Goal: Task Accomplishment & Management: Use online tool/utility

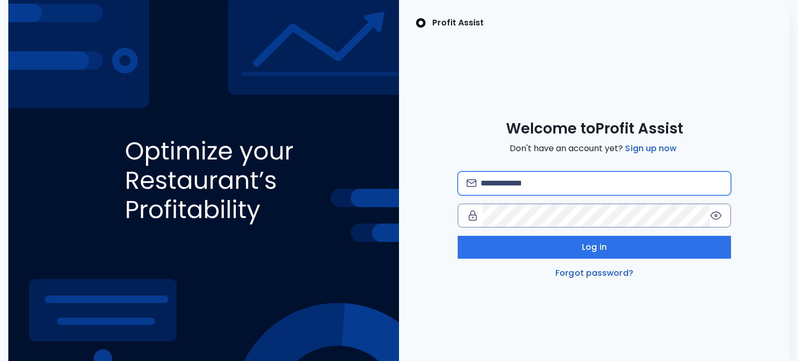
click at [553, 187] on input "email" at bounding box center [602, 183] width 242 height 23
type input "**********"
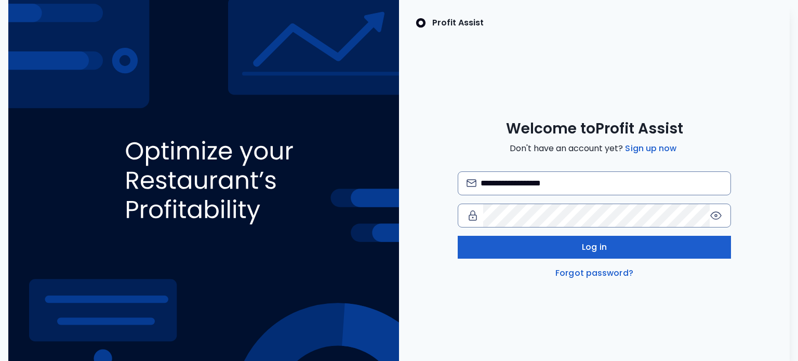
click at [623, 249] on button "Log in" at bounding box center [595, 247] width 274 height 23
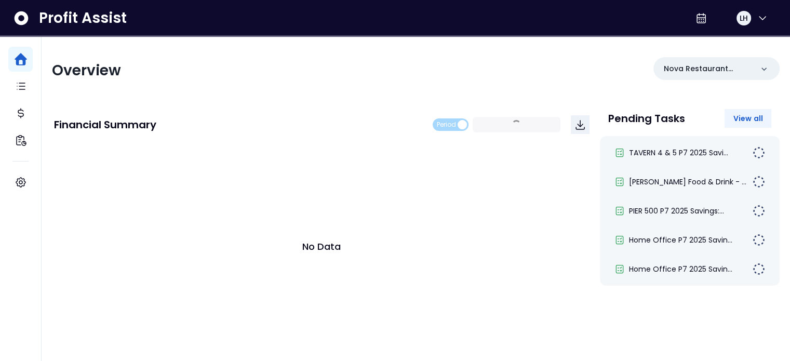
click at [737, 116] on span "View all" at bounding box center [748, 118] width 30 height 10
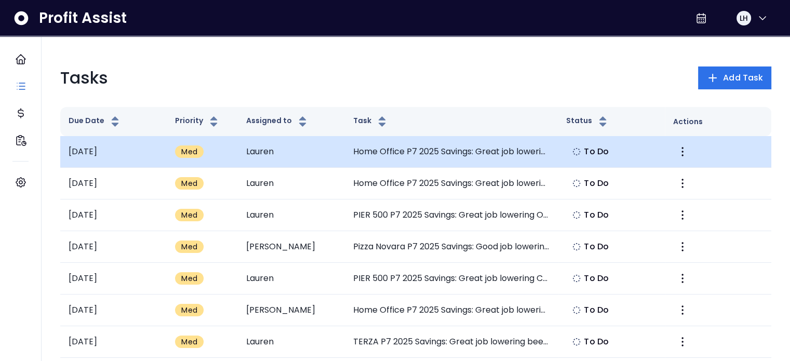
click at [339, 159] on td "Lauren" at bounding box center [291, 152] width 107 height 32
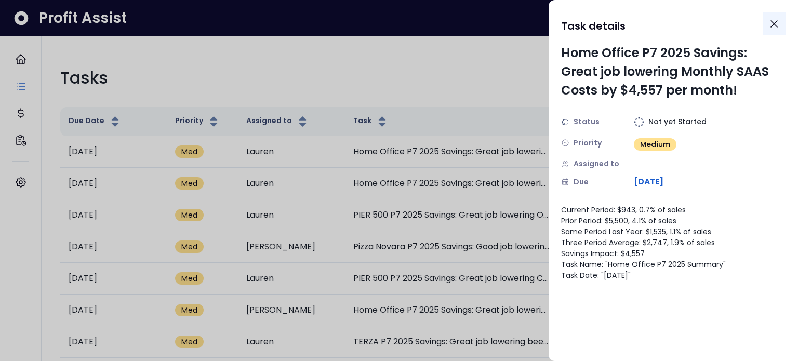
click at [770, 23] on icon "Close" at bounding box center [774, 24] width 12 height 12
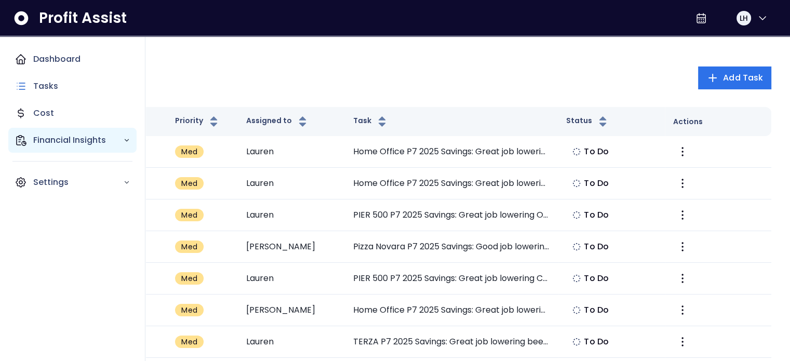
click at [49, 135] on p "Financial Insights" at bounding box center [78, 140] width 90 height 12
click at [51, 148] on div "Financial Insights" at bounding box center [72, 140] width 128 height 25
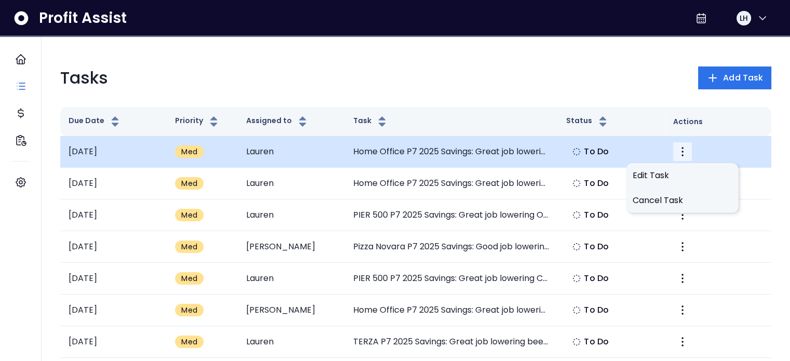
click at [679, 148] on icon "More" at bounding box center [682, 151] width 12 height 12
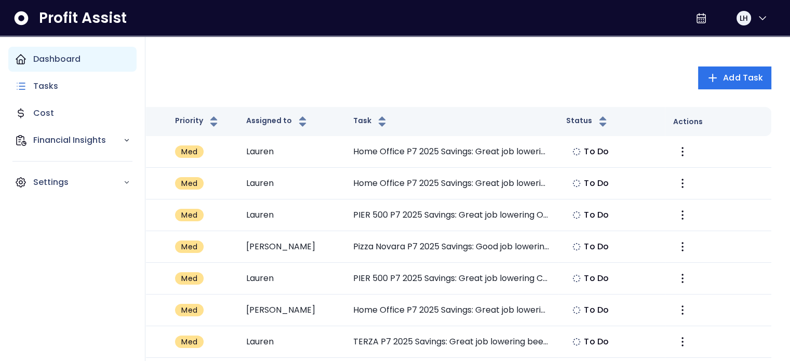
click at [31, 56] on div "Dashboard" at bounding box center [72, 59] width 128 height 25
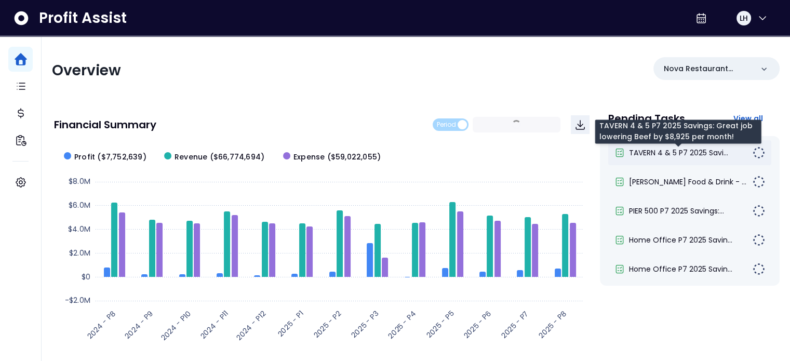
click at [658, 153] on span "TAVERN 4 & 5 P7 2025 Savi..." at bounding box center [678, 153] width 99 height 10
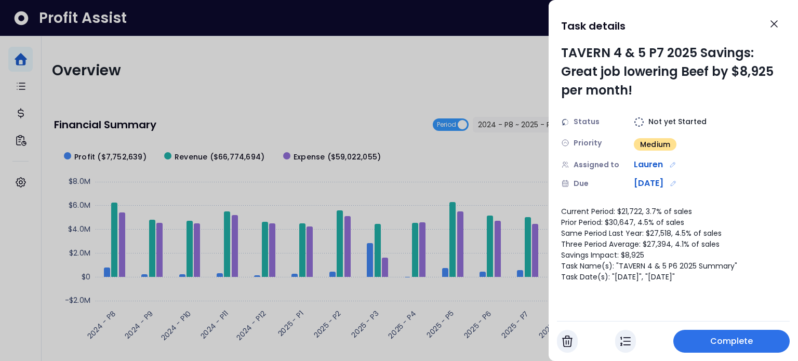
click at [751, 343] on span "Complete" at bounding box center [731, 341] width 43 height 12
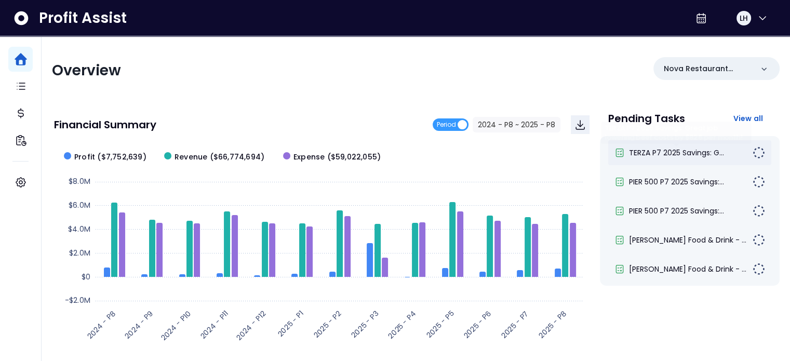
click at [655, 149] on span "TERZA P7 2025 Savings: G..." at bounding box center [676, 153] width 95 height 10
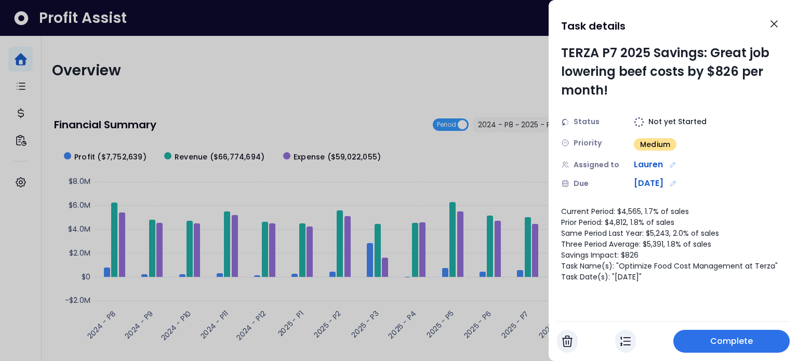
click at [713, 337] on span "Complete" at bounding box center [731, 341] width 43 height 12
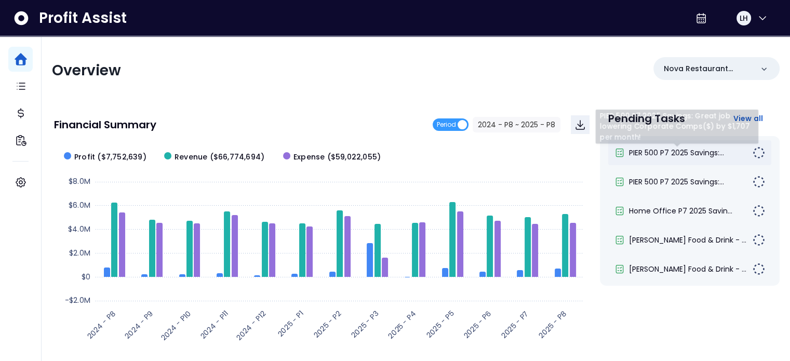
click at [672, 150] on span "PIER 500 P7 2025 Savings:..." at bounding box center [676, 153] width 95 height 10
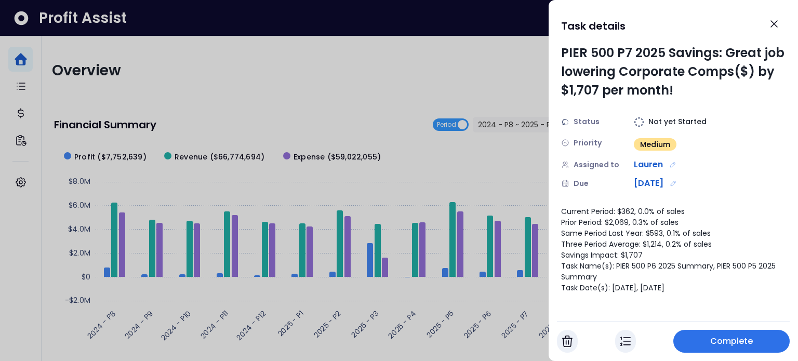
click at [716, 344] on span "Complete" at bounding box center [731, 341] width 43 height 12
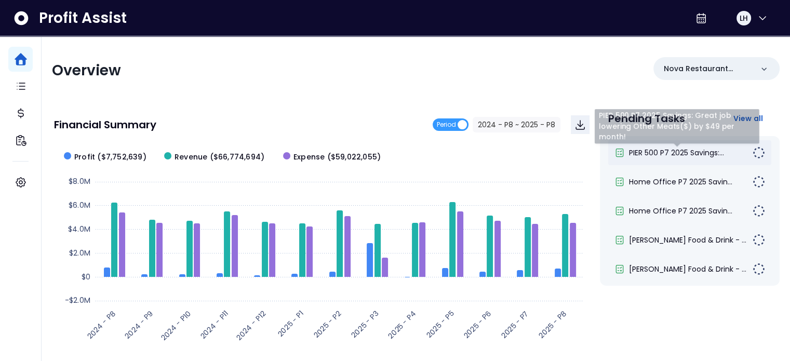
click at [643, 154] on span "PIER 500 P7 2025 Savings:..." at bounding box center [676, 153] width 95 height 10
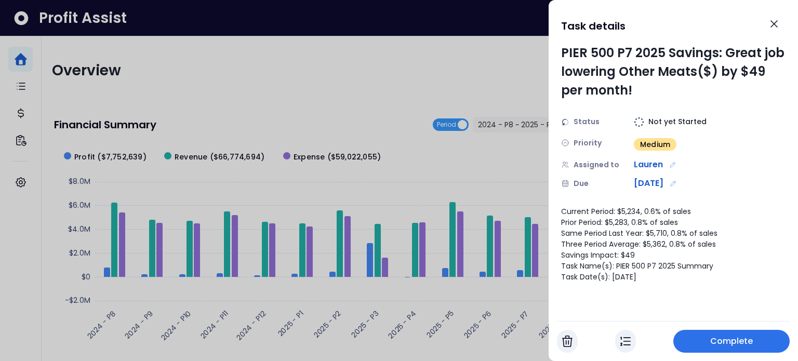
click at [560, 342] on button "button" at bounding box center [567, 341] width 21 height 23
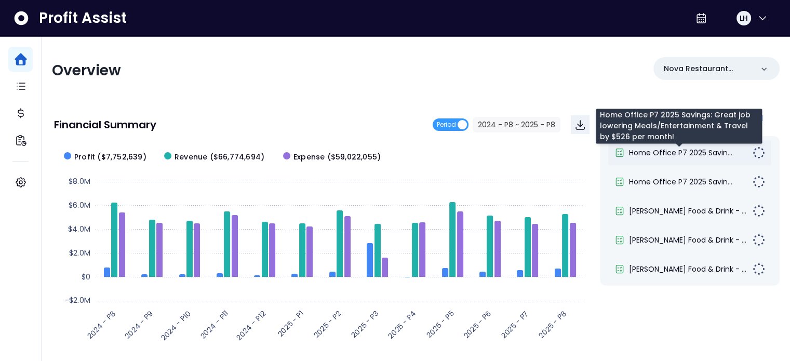
click at [650, 149] on span "Home Office P7 2025 Savin..." at bounding box center [680, 153] width 103 height 10
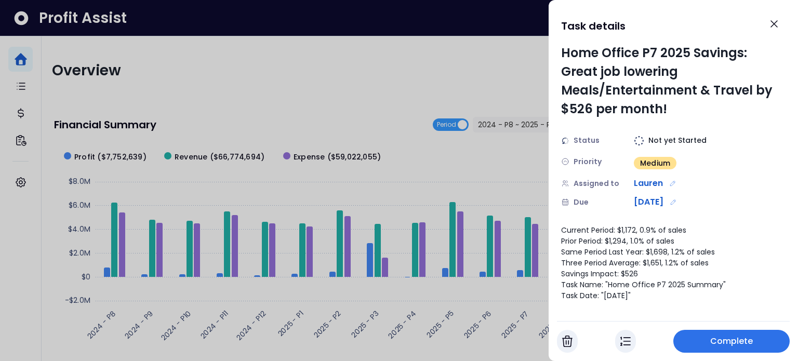
click at [724, 339] on span "Complete" at bounding box center [731, 341] width 43 height 12
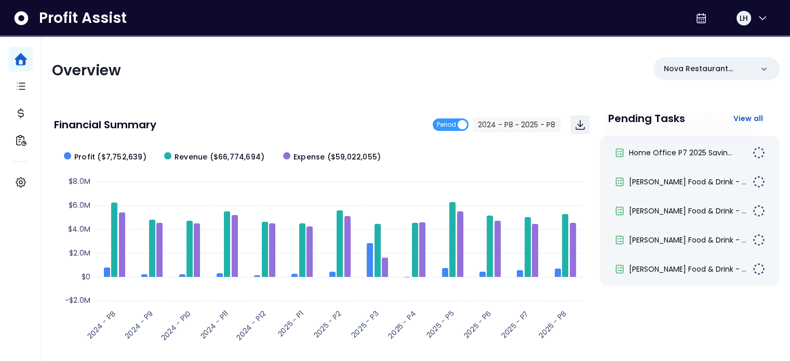
click at [662, 136] on div "Home Office P7 2025 Savin... [PERSON_NAME] Food & Drink - ... [PERSON_NAME] Foo…" at bounding box center [690, 211] width 180 height 150
click at [661, 145] on div "Home Office P7 2025 Savin..." at bounding box center [689, 152] width 163 height 25
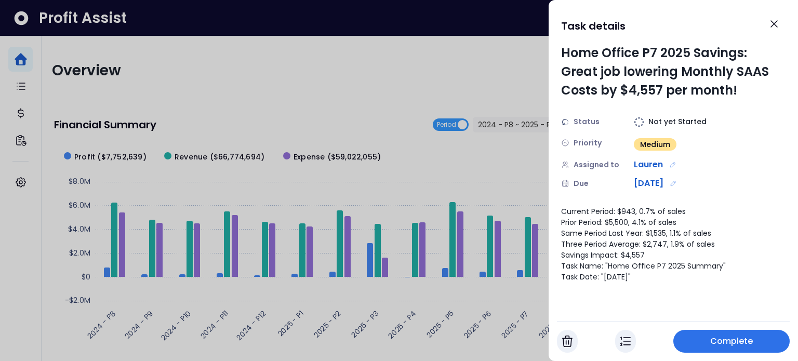
click at [660, 143] on span "Medium" at bounding box center [655, 144] width 30 height 10
click at [762, 155] on div "Status Not yet Started Priority Medium Assigned to Lauren Due [DATE]" at bounding box center [673, 152] width 224 height 73
click at [736, 337] on span "Complete" at bounding box center [731, 341] width 43 height 12
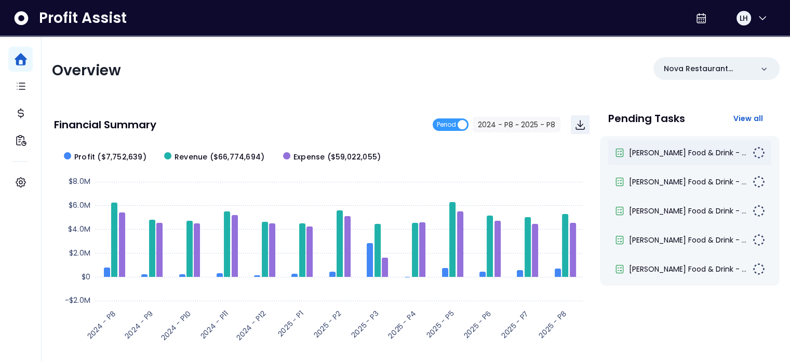
click at [687, 158] on div "[PERSON_NAME] Food & Drink - ..." at bounding box center [689, 152] width 163 height 25
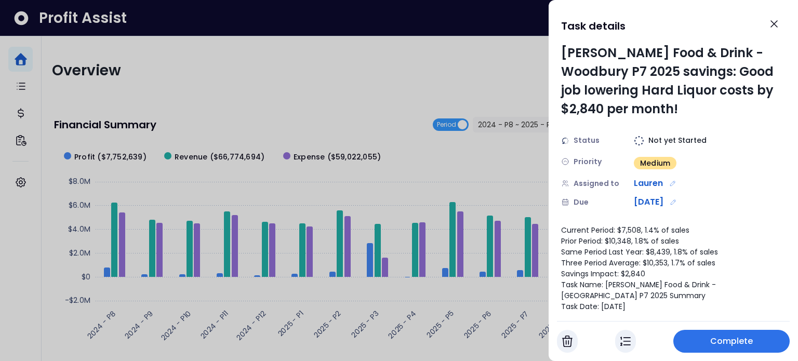
click at [567, 349] on button "button" at bounding box center [567, 341] width 21 height 23
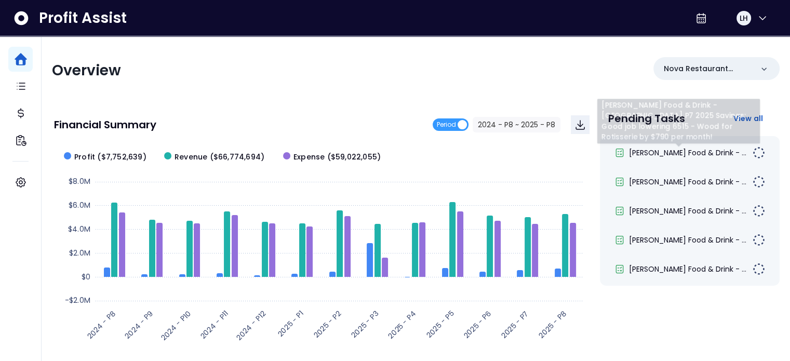
click at [690, 140] on div "[PERSON_NAME] Food & Drink - ... [PERSON_NAME] Food & Drink - ... [PERSON_NAME]…" at bounding box center [690, 211] width 180 height 150
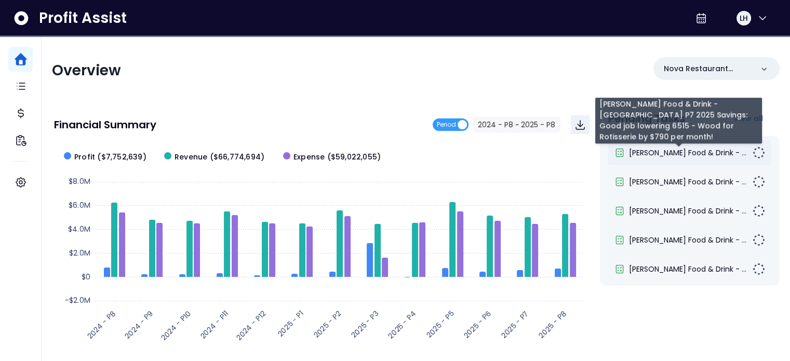
click at [688, 151] on span "[PERSON_NAME] Food & Drink - ..." at bounding box center [687, 153] width 117 height 10
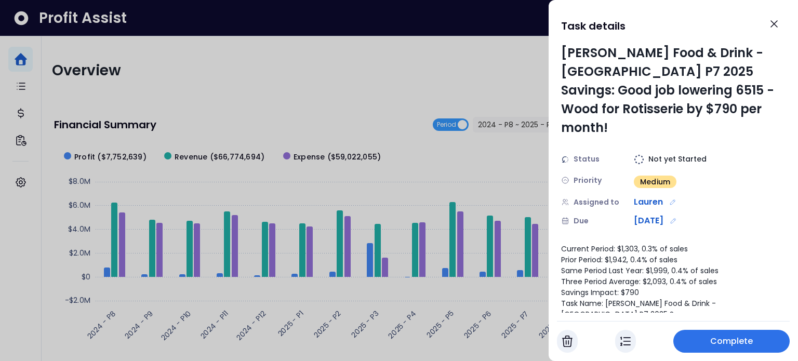
click at [721, 335] on span "Complete" at bounding box center [731, 341] width 43 height 12
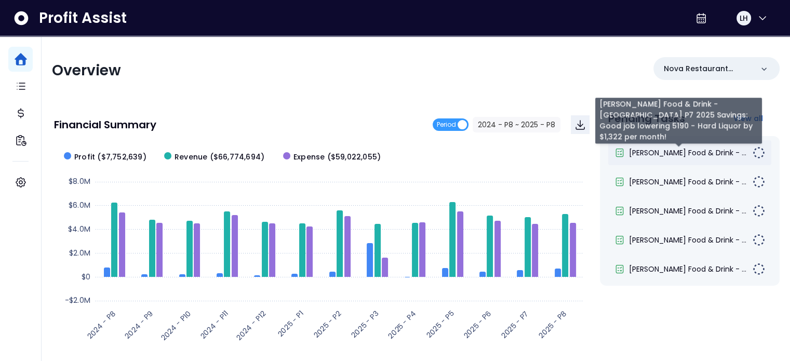
click at [673, 153] on span "[PERSON_NAME] Food & Drink - ..." at bounding box center [687, 153] width 117 height 10
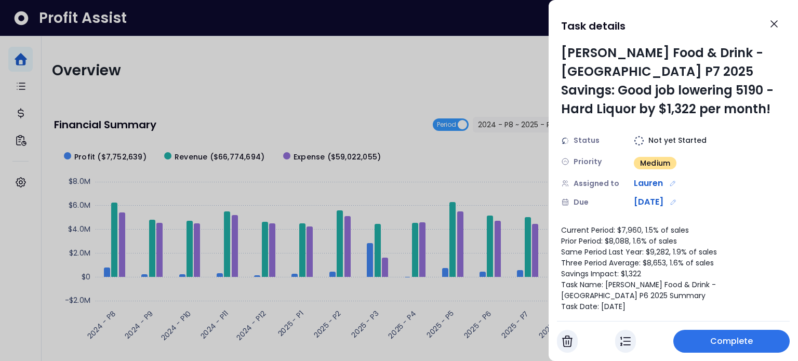
click at [571, 344] on img "button" at bounding box center [567, 341] width 10 height 12
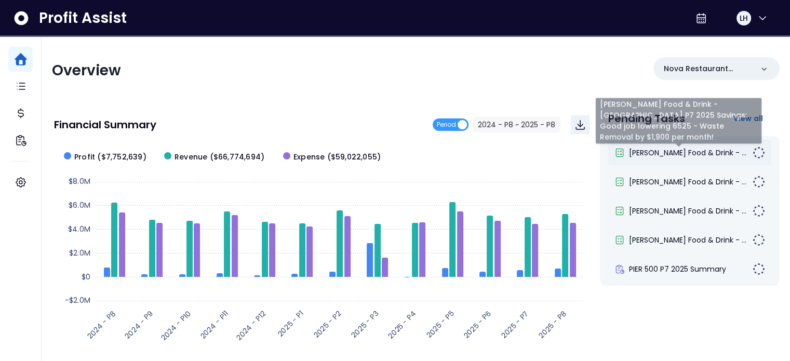
click at [652, 157] on span "[PERSON_NAME] Food & Drink - ..." at bounding box center [687, 153] width 117 height 10
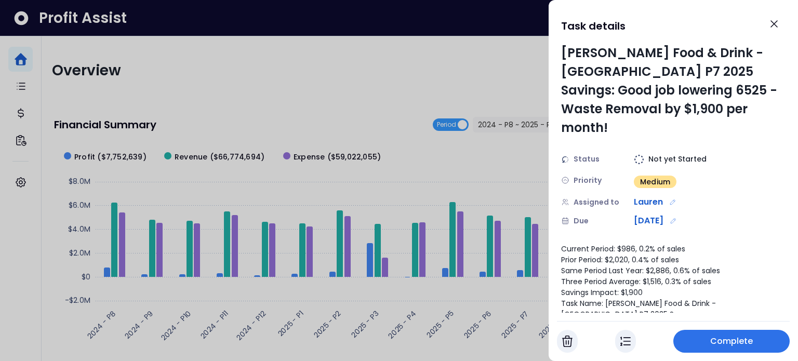
click at [732, 338] on span "Complete" at bounding box center [731, 341] width 43 height 12
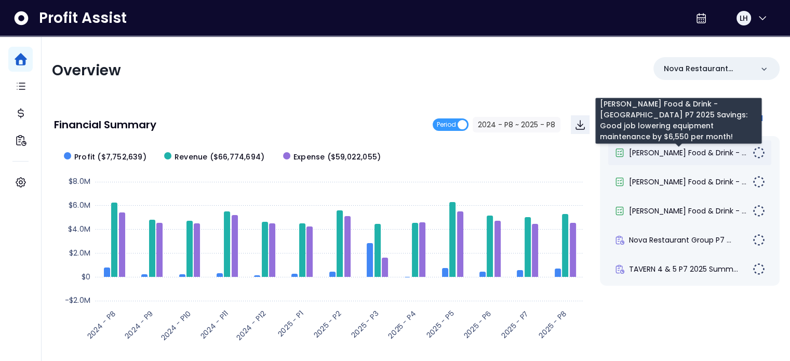
click at [654, 153] on span "[PERSON_NAME] Food & Drink - ..." at bounding box center [687, 153] width 117 height 10
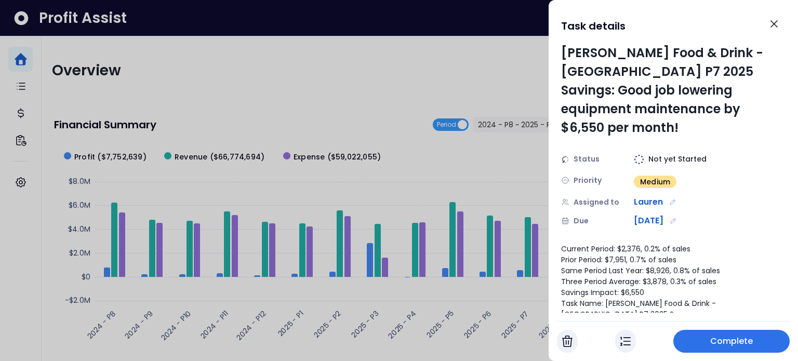
click at [561, 342] on button "button" at bounding box center [567, 341] width 21 height 23
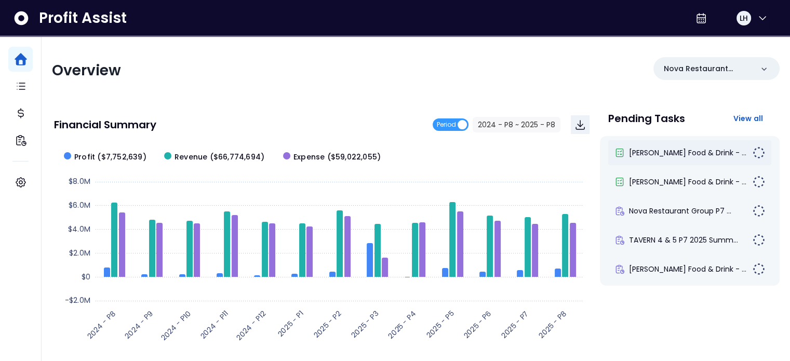
click at [684, 145] on div "[PERSON_NAME] Food & Drink - ..." at bounding box center [689, 152] width 163 height 25
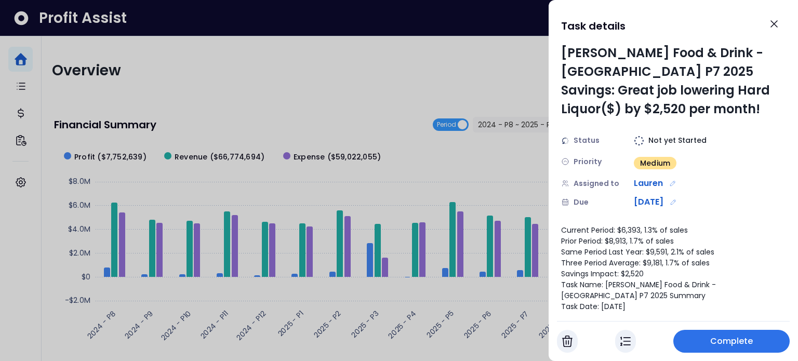
click at [560, 340] on button "button" at bounding box center [567, 341] width 21 height 23
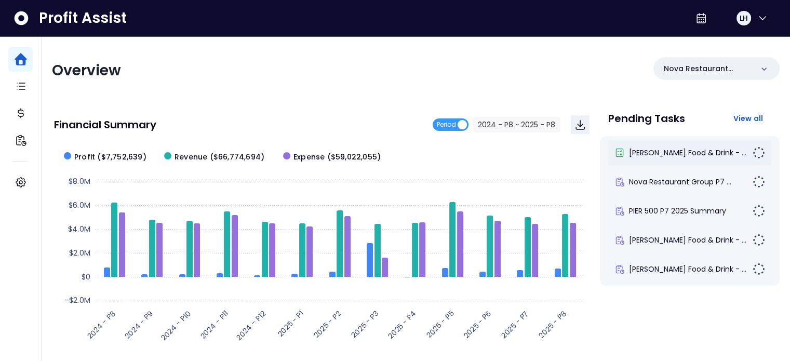
click at [647, 159] on div "[PERSON_NAME] Food & Drink - ..." at bounding box center [689, 152] width 163 height 25
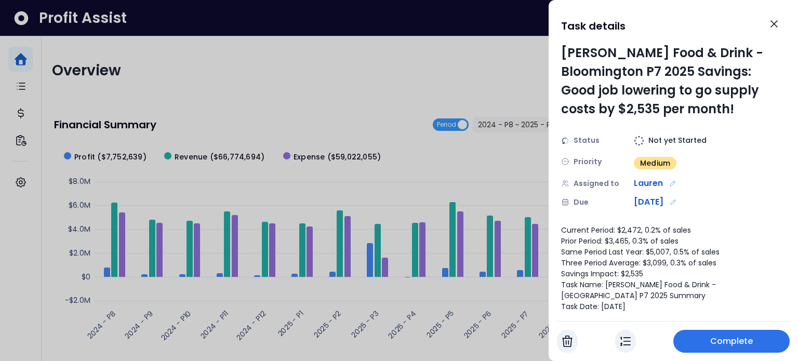
click at [712, 350] on button "Complete" at bounding box center [731, 341] width 116 height 23
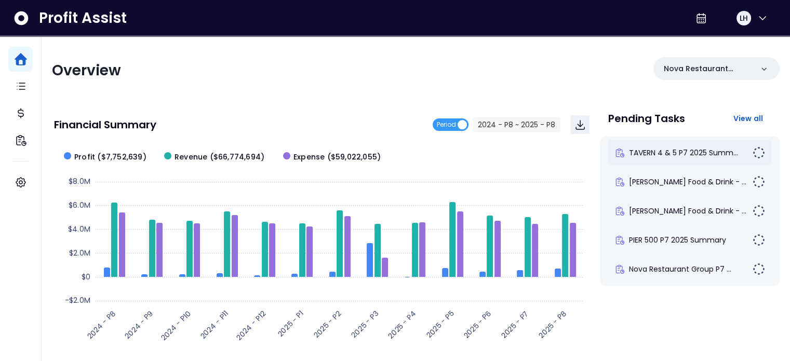
click at [677, 154] on span "TAVERN 4 & 5 P7 2025 Summ..." at bounding box center [683, 153] width 109 height 10
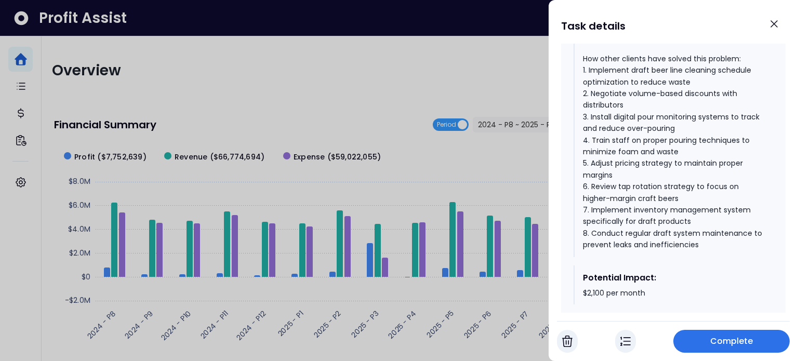
scroll to position [675, 0]
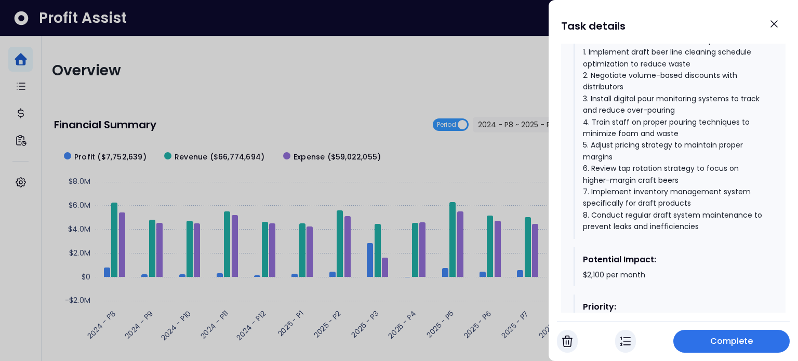
drag, startPoint x: 663, startPoint y: 130, endPoint x: 673, endPoint y: 131, distance: 9.9
click at [664, 130] on div "- Current Period: $8,315 (19.78% of tap beer sales) - Last Period: $8,601 (17.7…" at bounding box center [674, 99] width 182 height 268
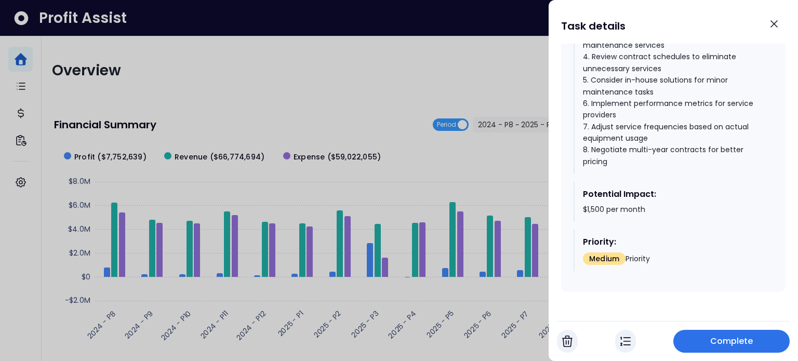
scroll to position [1716, 0]
click at [744, 340] on span "Complete" at bounding box center [731, 341] width 43 height 12
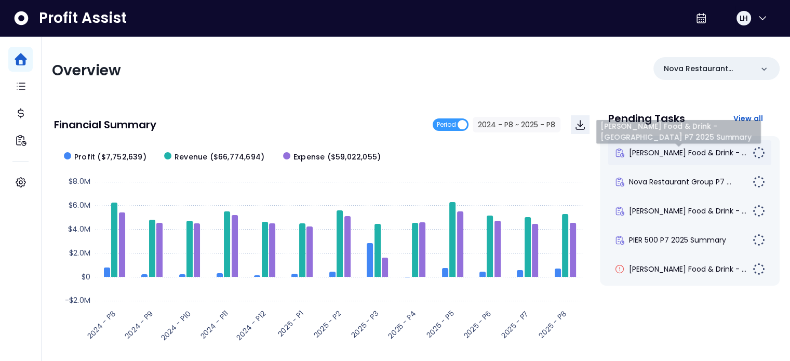
click at [667, 152] on span "[PERSON_NAME] Food & Drink - ..." at bounding box center [687, 153] width 117 height 10
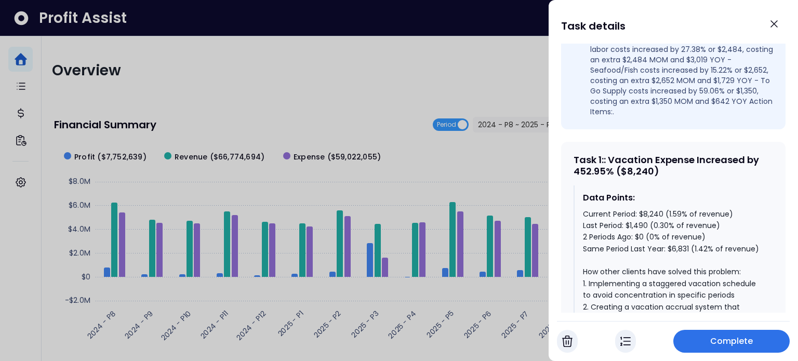
scroll to position [468, 0]
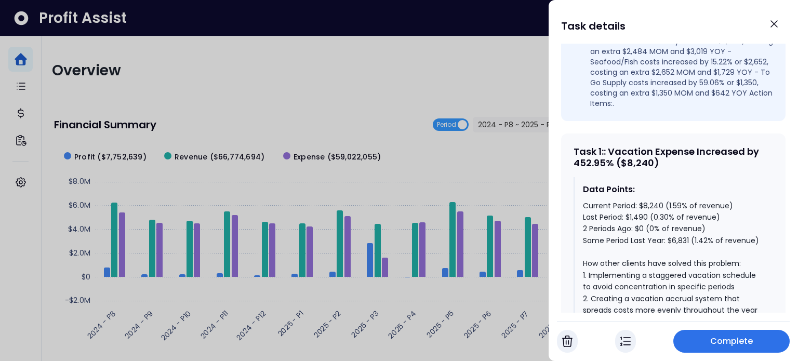
click at [659, 146] on div "Task 1 : : Vacation Expense Increased by 452.95% ($8,240)" at bounding box center [674, 157] width 200 height 22
drag, startPoint x: 658, startPoint y: 145, endPoint x: 603, endPoint y: 145, distance: 55.6
click at [603, 146] on div "Task 1 : : Vacation Expense Increased by 452.95% ($8,240)" at bounding box center [674, 157] width 200 height 22
click at [661, 146] on div "Task 1 : : Vacation Expense Increased by 452.95% ($8,240)" at bounding box center [674, 157] width 200 height 22
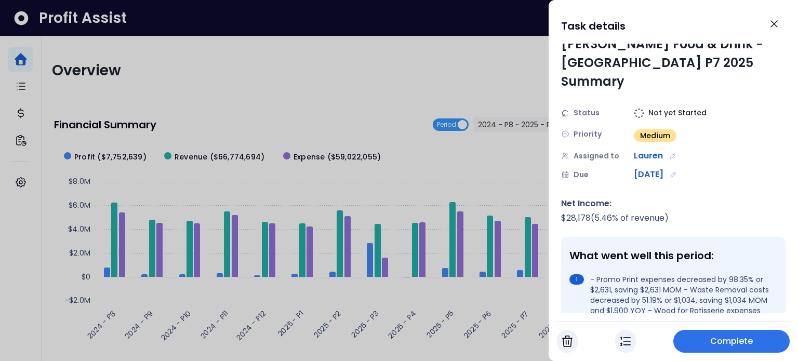
scroll to position [0, 0]
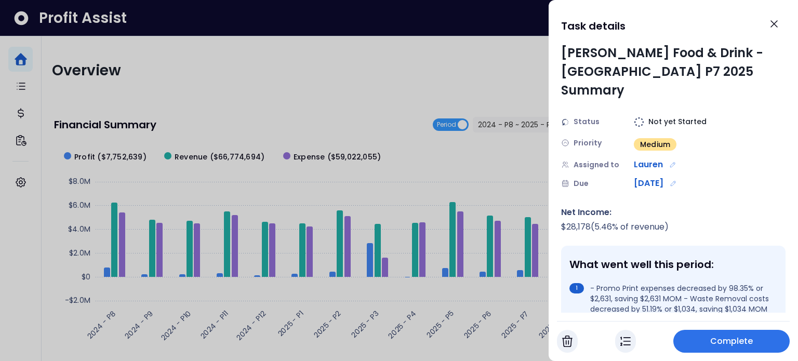
click at [734, 345] on span "Complete" at bounding box center [731, 341] width 43 height 12
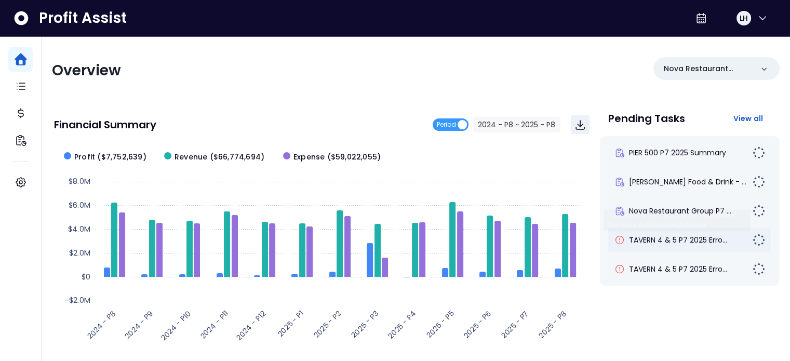
click at [694, 232] on div "TAVERN 4 & 5 P7 2025 Erro..." at bounding box center [689, 240] width 163 height 25
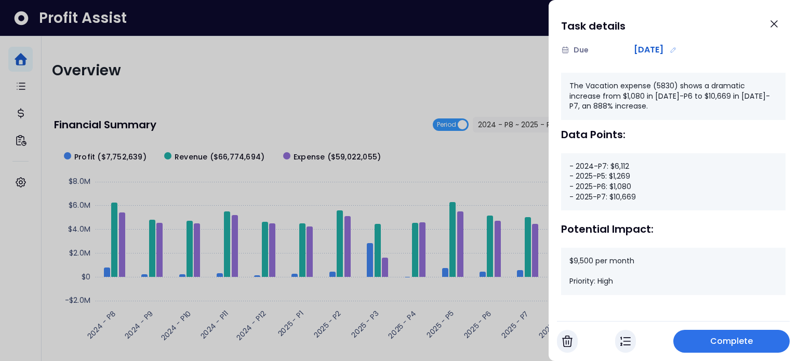
scroll to position [136, 0]
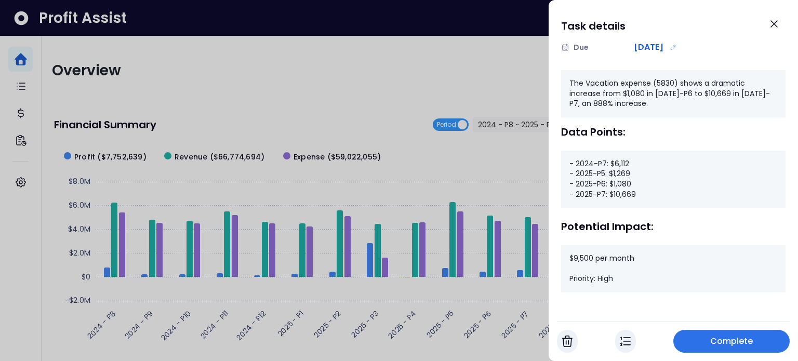
click at [730, 341] on span "Complete" at bounding box center [731, 341] width 43 height 12
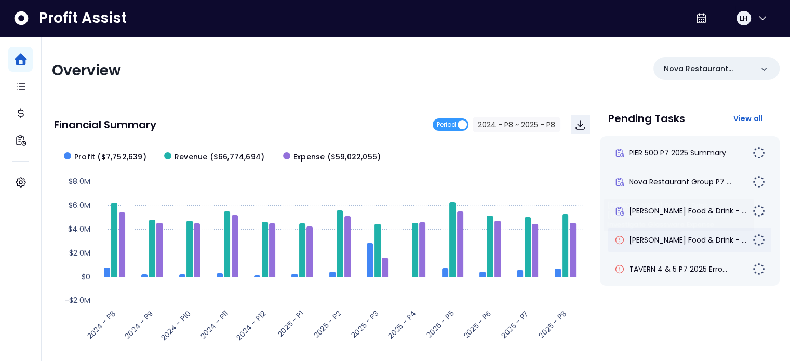
click at [671, 242] on span "[PERSON_NAME] Food & Drink - ..." at bounding box center [687, 240] width 117 height 10
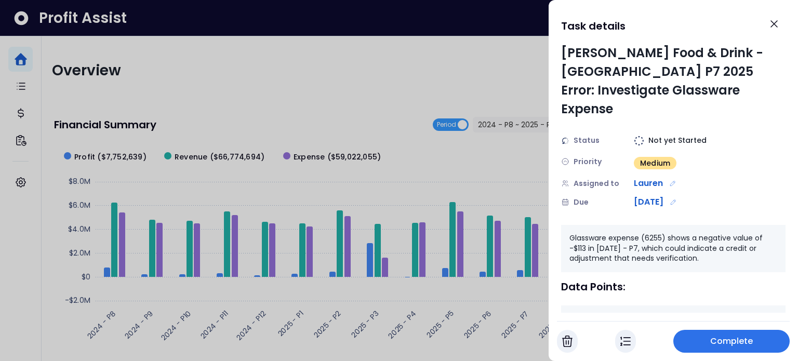
scroll to position [104, 0]
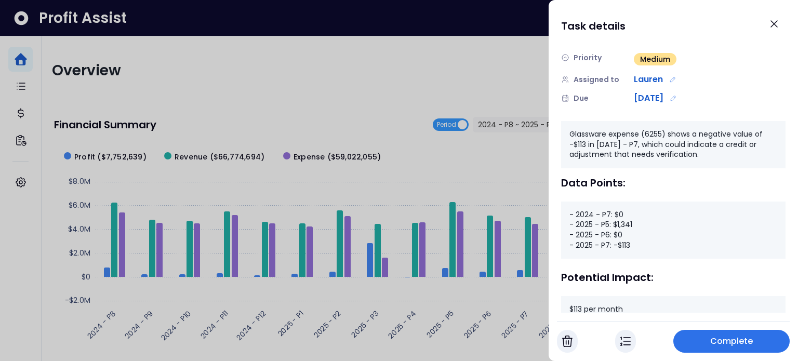
click at [720, 344] on span "Complete" at bounding box center [731, 341] width 43 height 12
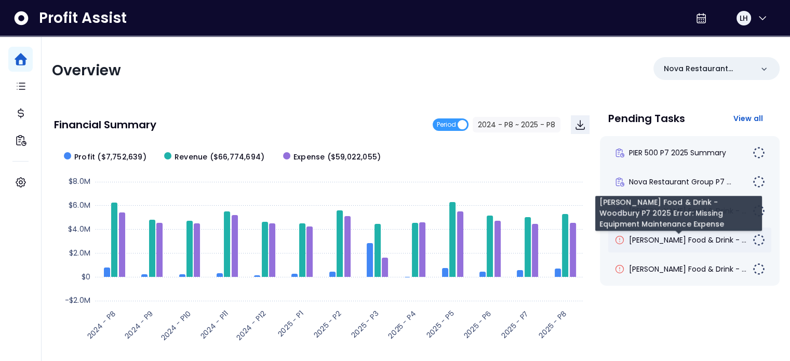
click at [676, 237] on span "[PERSON_NAME] Food & Drink - ..." at bounding box center [687, 240] width 117 height 10
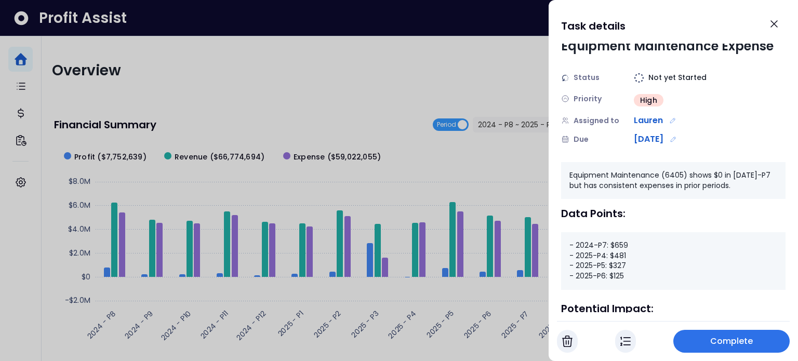
scroll to position [126, 0]
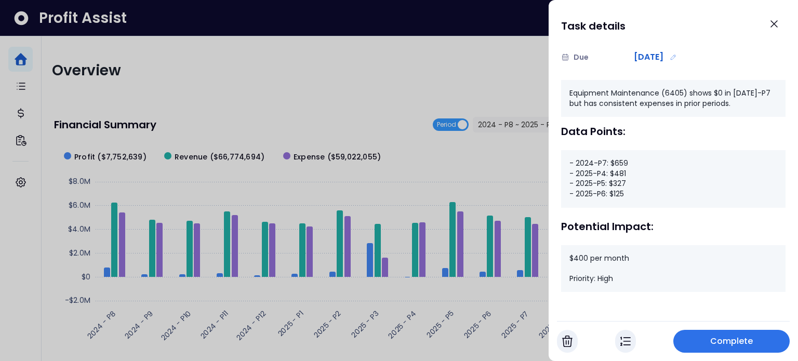
click at [747, 341] on span "Complete" at bounding box center [731, 341] width 43 height 12
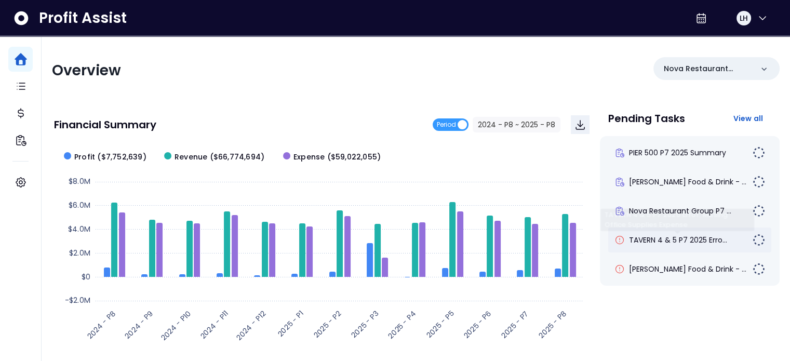
click at [699, 228] on div "TAVERN 4 & 5 P7 2025 Erro..." at bounding box center [689, 240] width 163 height 25
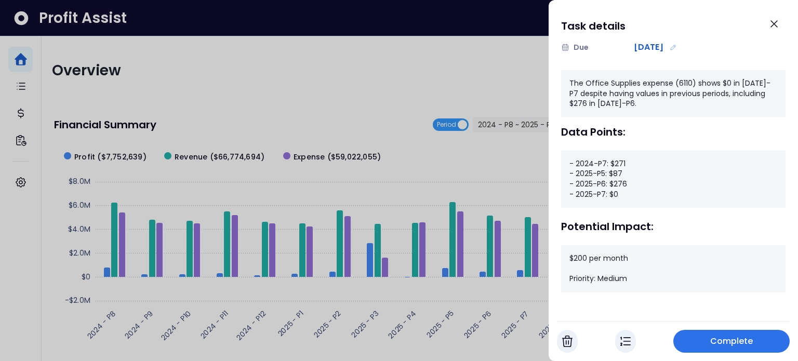
scroll to position [0, 0]
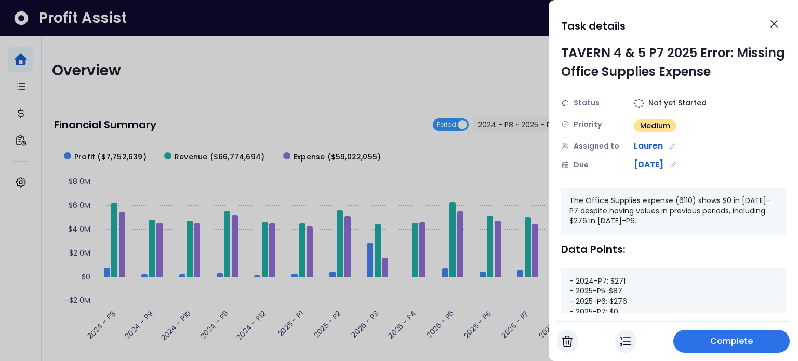
drag, startPoint x: 723, startPoint y: 349, endPoint x: 724, endPoint y: 342, distance: 6.4
click at [723, 349] on button "Complete" at bounding box center [731, 341] width 116 height 23
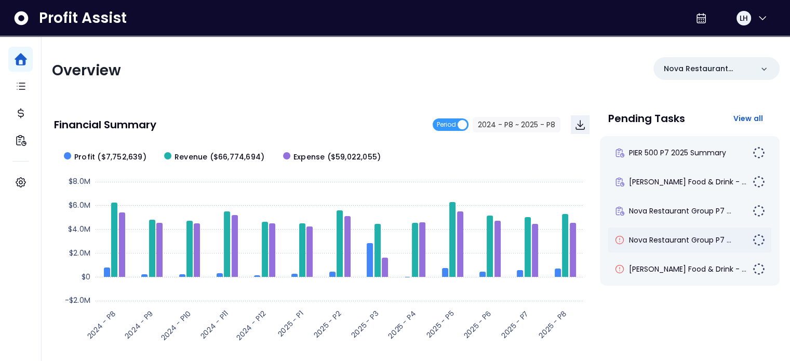
click at [665, 247] on div "Nova Restaurant Group P7 ..." at bounding box center [689, 240] width 163 height 25
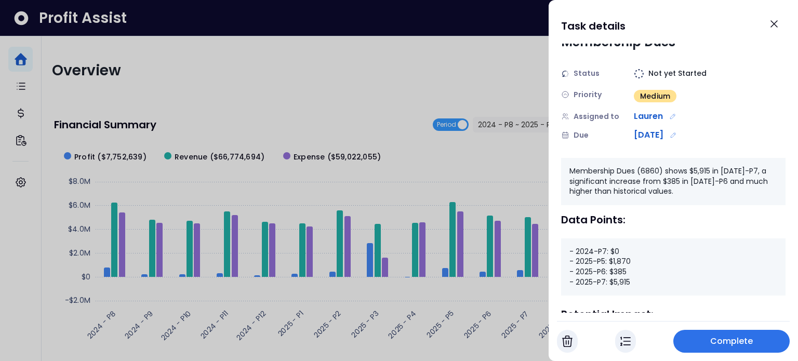
scroll to position [104, 0]
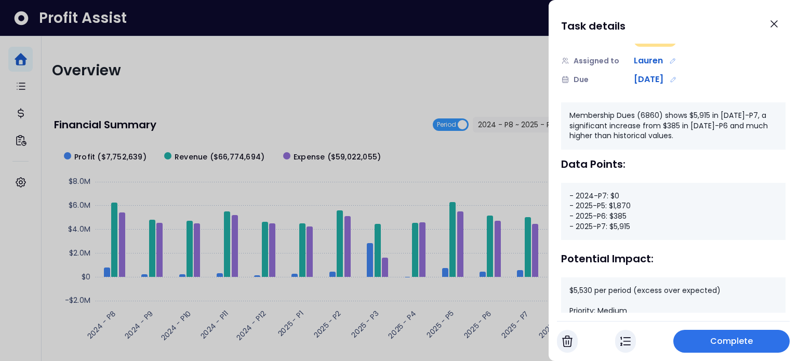
click at [739, 340] on span "Complete" at bounding box center [731, 341] width 43 height 12
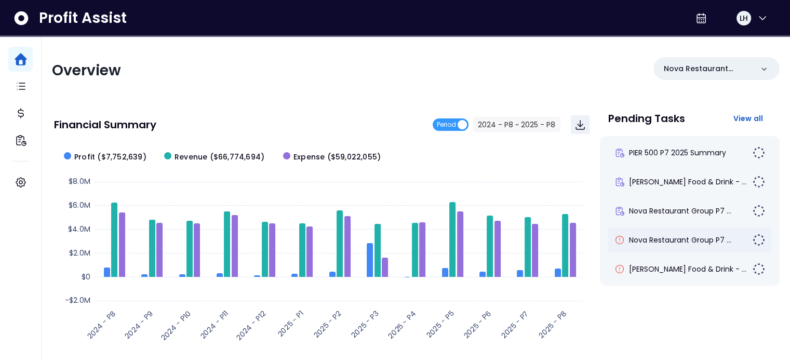
click at [694, 240] on span "Nova Restaurant Group P7 ..." at bounding box center [680, 240] width 102 height 10
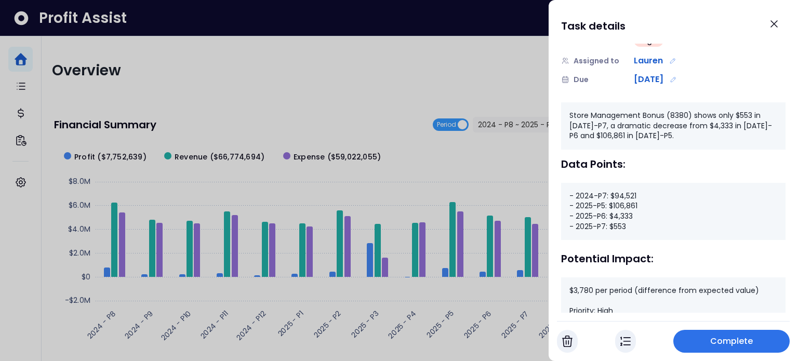
click at [636, 208] on div "- 2024-P7: $94,521 - 2025-P5: $106,861 - 2025-P6: $4,333 - 2025-P7: $553" at bounding box center [673, 211] width 224 height 57
click at [671, 209] on div "- 2024-P7: $94,521 - 2025-P5: $106,861 - 2025-P6: $4,333 - 2025-P7: $553" at bounding box center [673, 211] width 224 height 57
click at [626, 214] on div "- 2024-P7: $94,521 - 2025-P5: $106,861 - 2025-P6: $4,333 - 2025-P7: $553" at bounding box center [673, 211] width 224 height 57
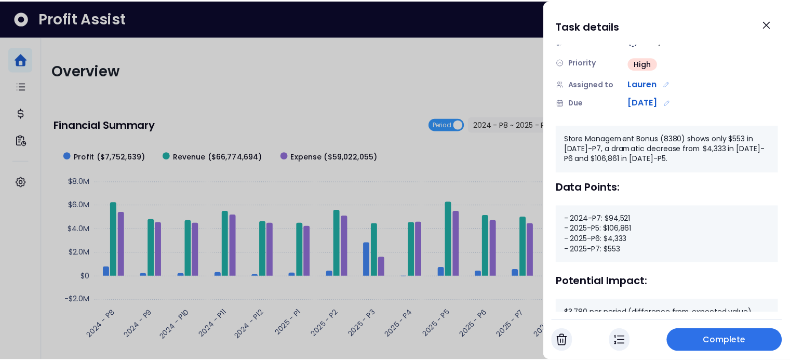
scroll to position [0, 0]
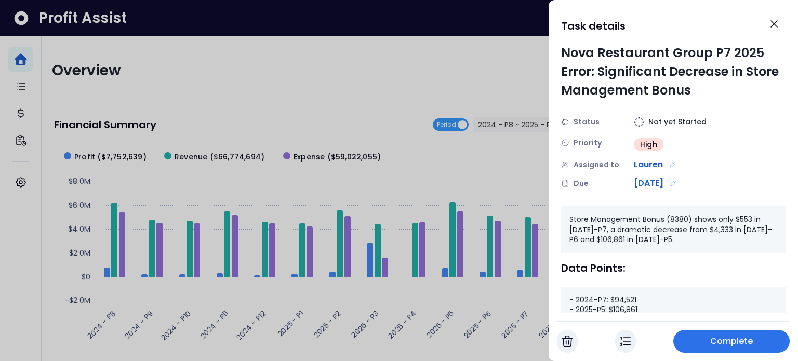
click at [569, 340] on img "button" at bounding box center [567, 341] width 10 height 12
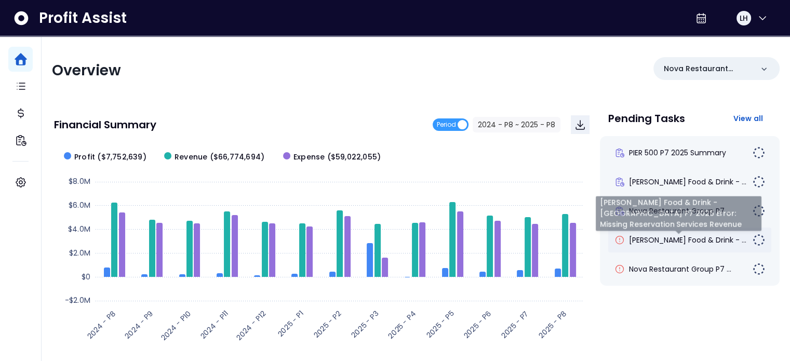
click at [659, 236] on span "[PERSON_NAME] Food & Drink - ..." at bounding box center [687, 240] width 117 height 10
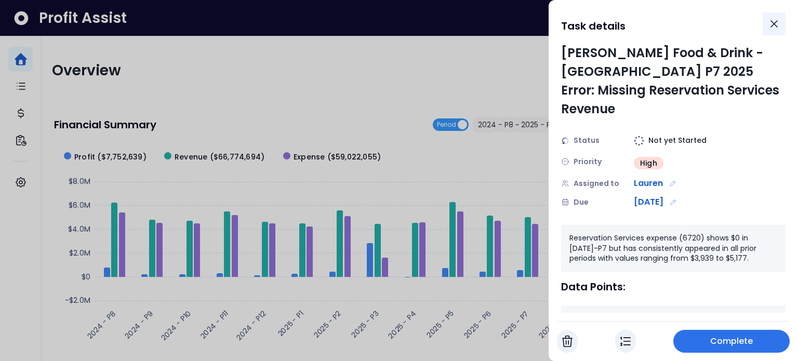
click at [778, 22] on icon "Close" at bounding box center [774, 24] width 12 height 12
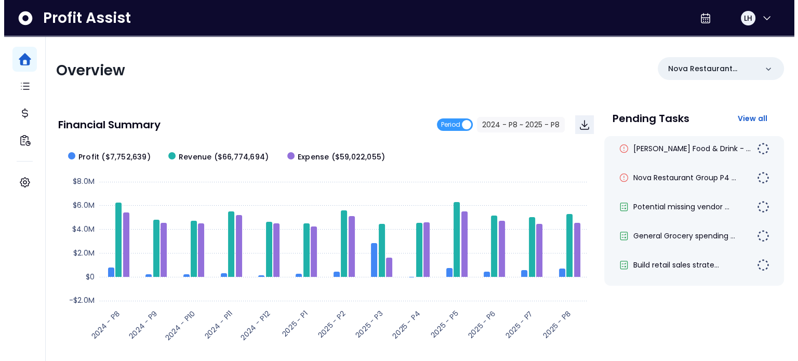
scroll to position [968, 0]
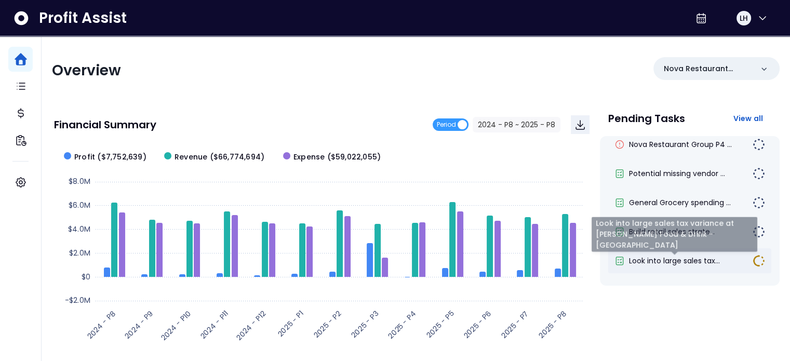
click at [667, 257] on span "Look into large sales tax..." at bounding box center [674, 261] width 91 height 10
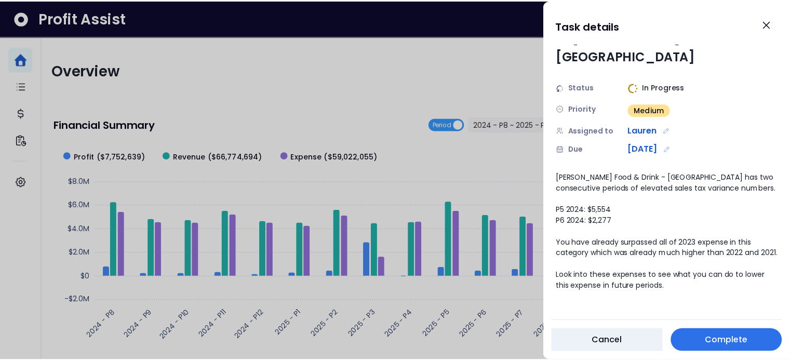
scroll to position [56, 0]
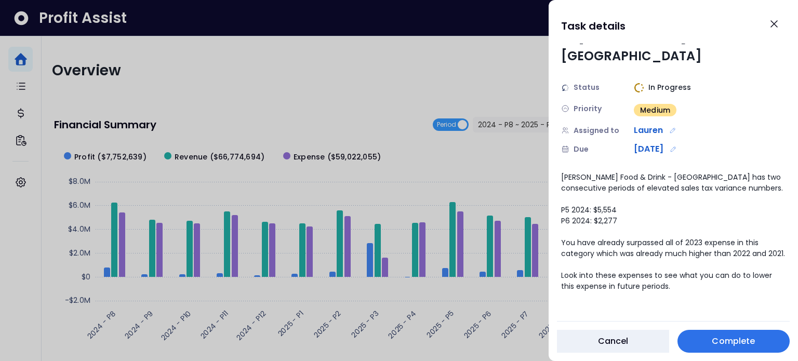
click at [739, 343] on span "Complete" at bounding box center [733, 341] width 43 height 12
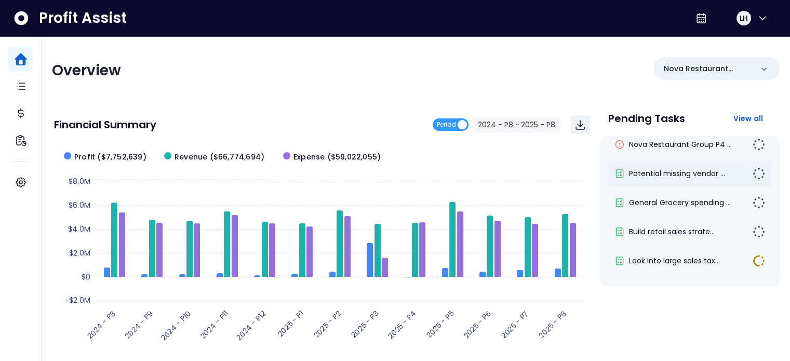
scroll to position [939, 0]
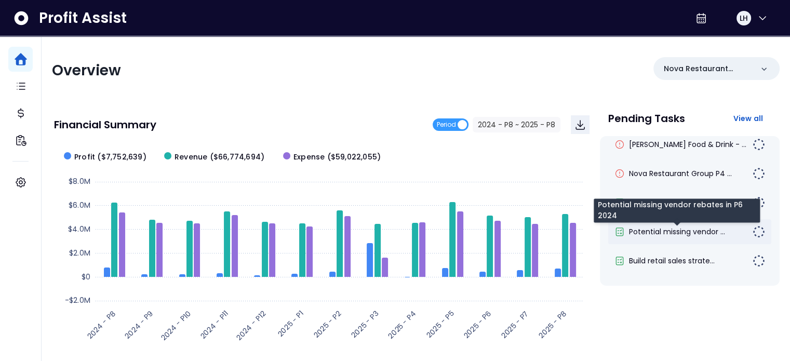
click at [668, 232] on span "Potential missing vendor ..." at bounding box center [677, 232] width 96 height 10
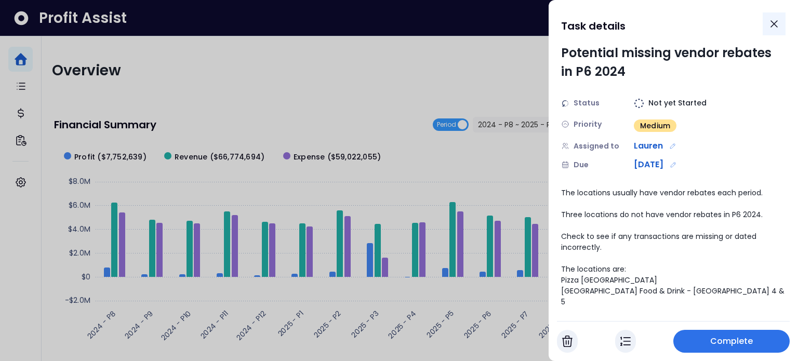
click at [778, 24] on icon "Close" at bounding box center [774, 24] width 12 height 12
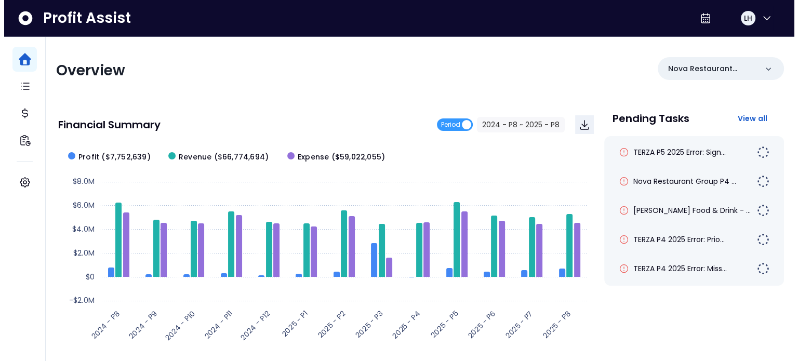
scroll to position [680, 0]
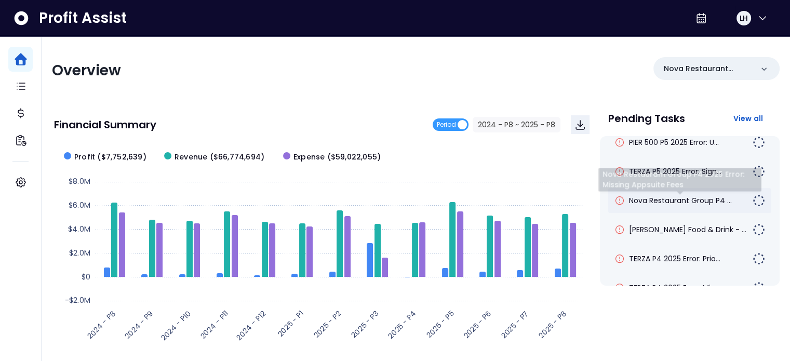
click at [670, 204] on span "Nova Restaurant Group P4 ..." at bounding box center [680, 200] width 103 height 10
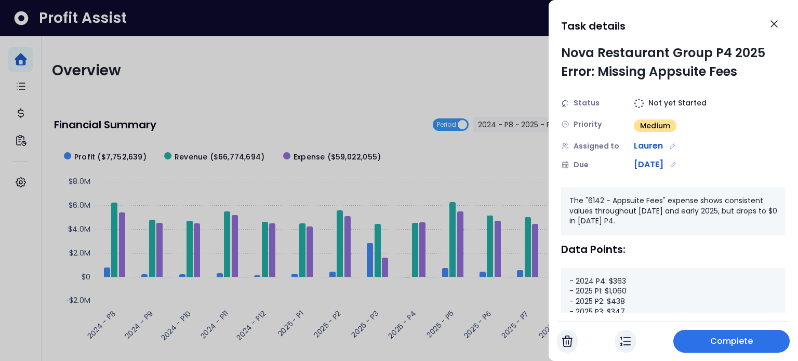
click at [567, 344] on img "button" at bounding box center [567, 341] width 10 height 12
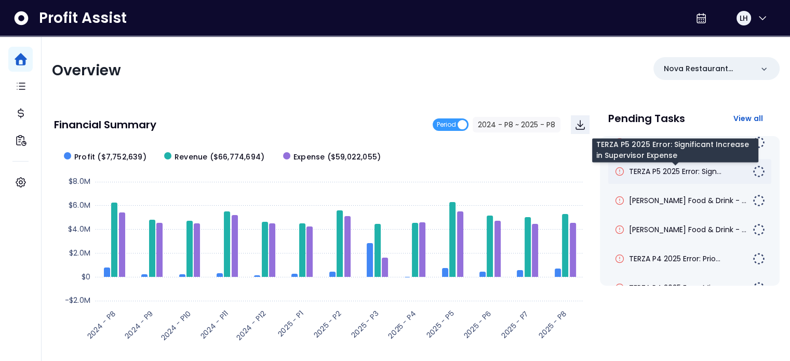
click at [676, 172] on span "TERZA P5 2025 Error: Sign..." at bounding box center [675, 171] width 92 height 10
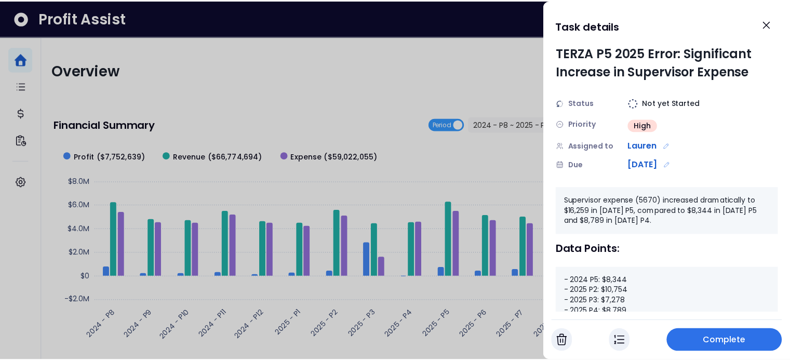
scroll to position [52, 0]
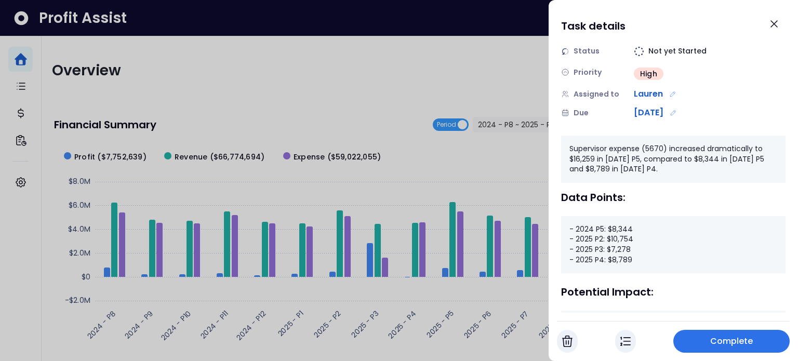
click at [722, 344] on span "Complete" at bounding box center [731, 341] width 43 height 12
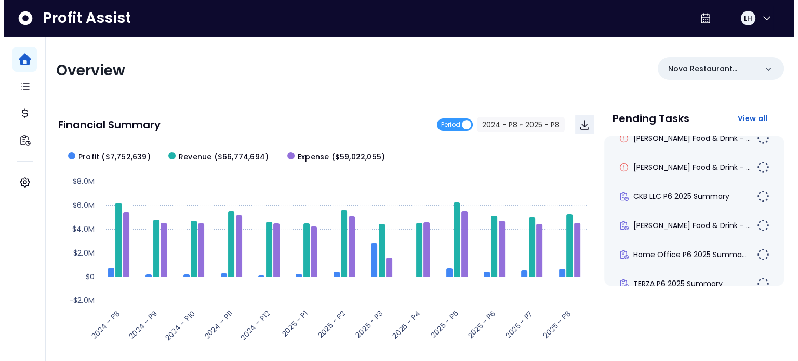
scroll to position [160, 0]
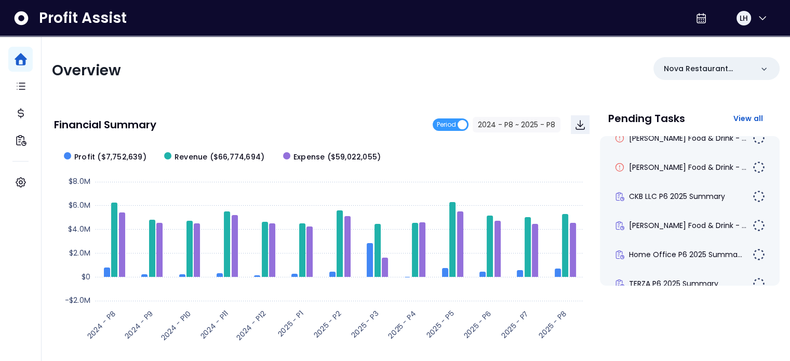
click at [707, 203] on div "CKB LLC P6 2025 Summary" at bounding box center [689, 196] width 163 height 25
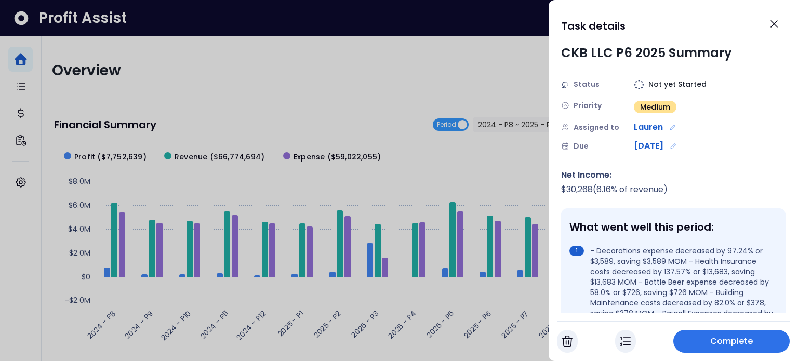
click at [762, 341] on button "Complete" at bounding box center [731, 341] width 116 height 23
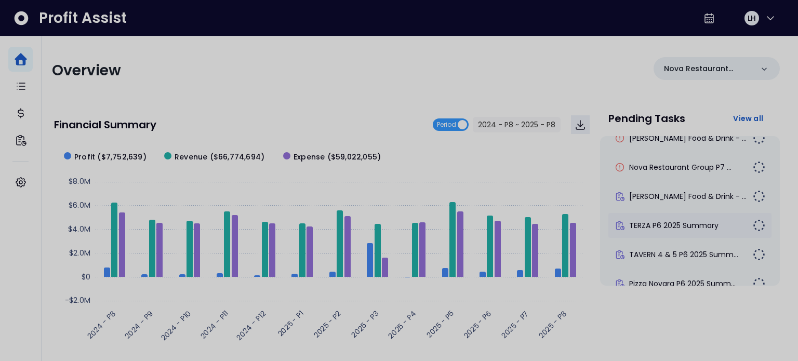
scroll to position [131, 0]
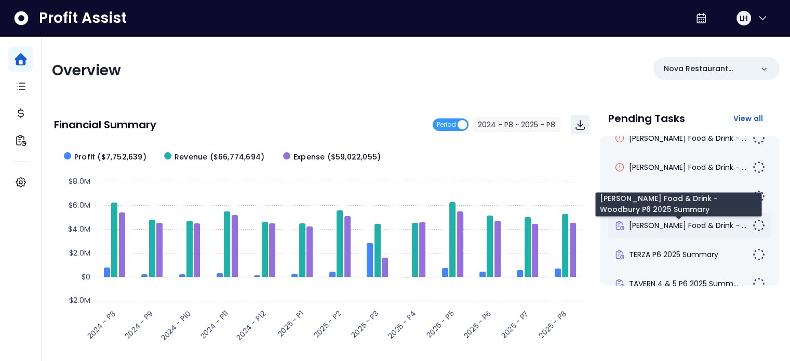
click at [694, 229] on span "[PERSON_NAME] Food & Drink - ..." at bounding box center [687, 225] width 117 height 10
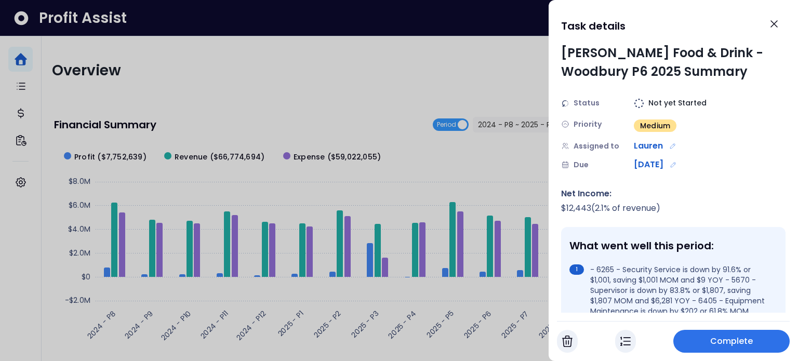
click at [754, 343] on button "Complete" at bounding box center [731, 341] width 116 height 23
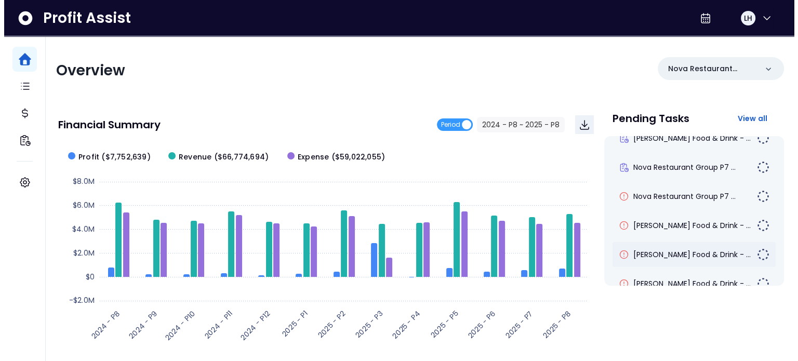
scroll to position [148, 0]
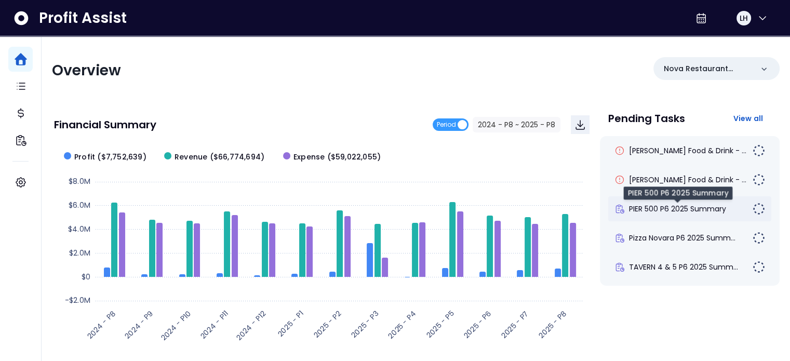
click at [671, 204] on span "PIER 500 P6 2025 Summary" at bounding box center [677, 209] width 97 height 10
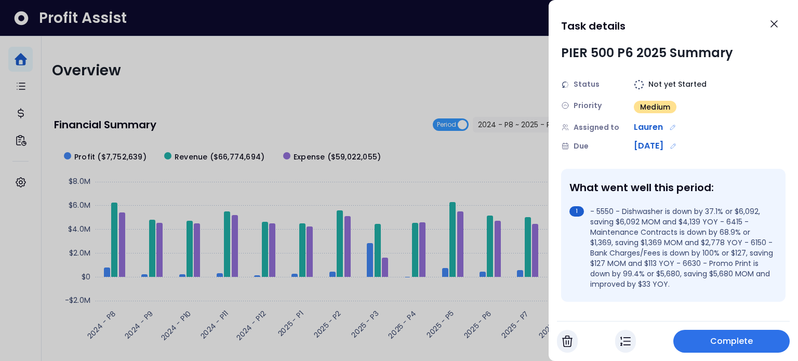
click at [732, 333] on button "Complete" at bounding box center [731, 341] width 116 height 23
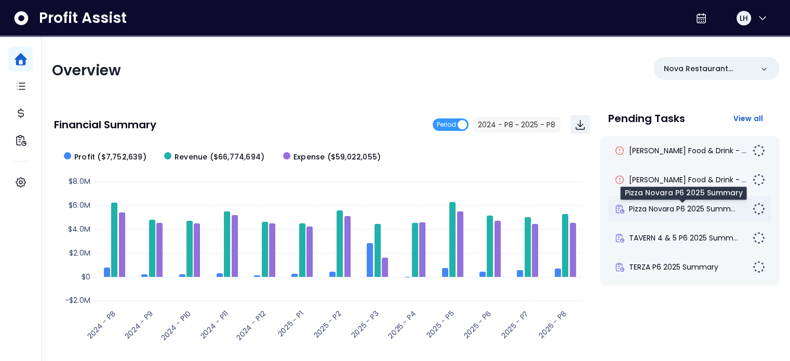
click at [677, 208] on span "Pizza Novara P6 2025 Summ..." at bounding box center [682, 209] width 107 height 10
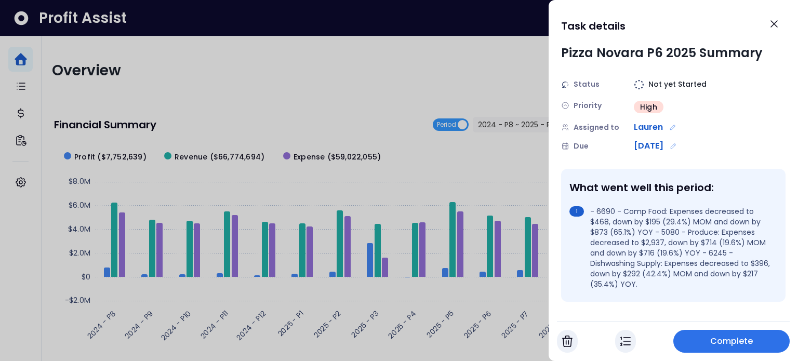
click at [738, 352] on button "Complete" at bounding box center [731, 341] width 116 height 23
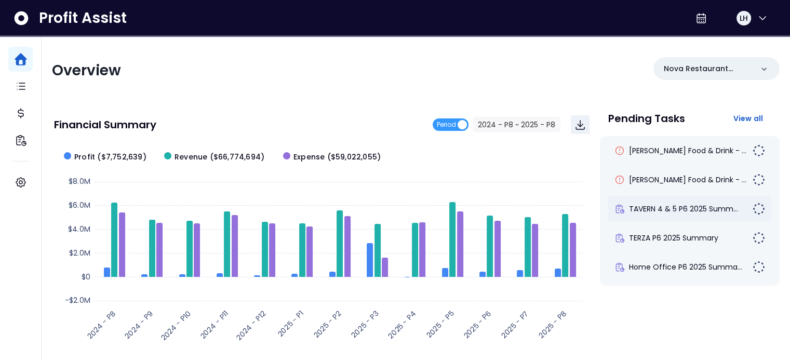
click at [669, 209] on span "TAVERN 4 & 5 P6 2025 Summ..." at bounding box center [683, 209] width 109 height 10
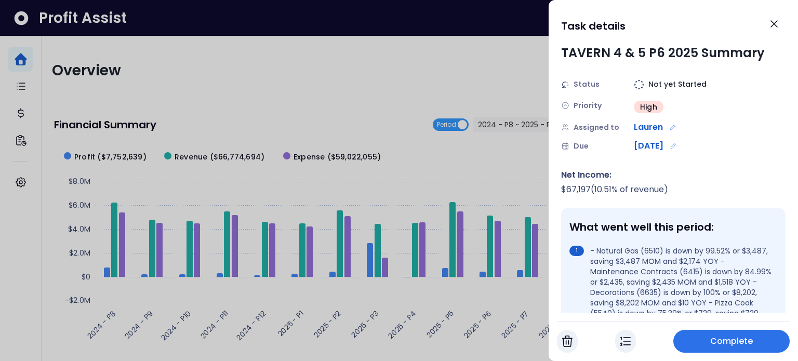
click at [734, 350] on button "Complete" at bounding box center [731, 341] width 116 height 23
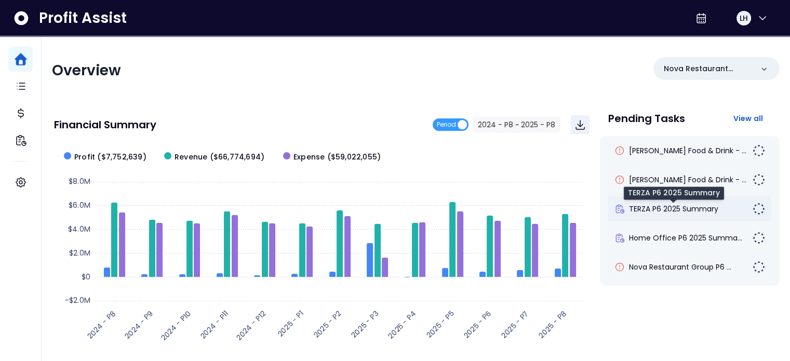
click at [677, 207] on span "TERZA P6 2025 Summary" at bounding box center [673, 209] width 89 height 10
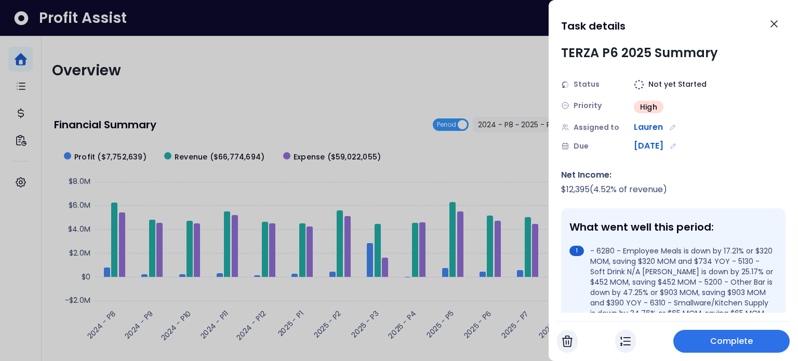
click at [748, 342] on span "Complete" at bounding box center [731, 341] width 43 height 12
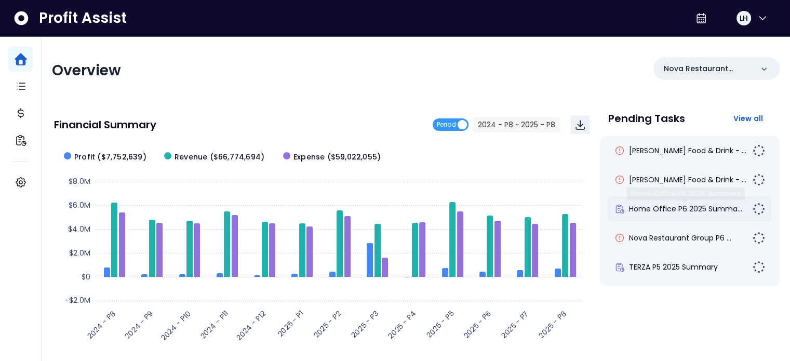
click at [700, 207] on span "Home Office P6 2025 Summa..." at bounding box center [685, 209] width 113 height 10
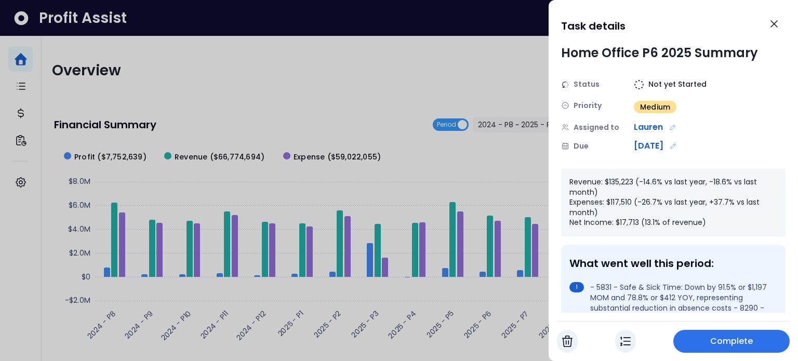
click at [744, 335] on span "Complete" at bounding box center [731, 341] width 43 height 12
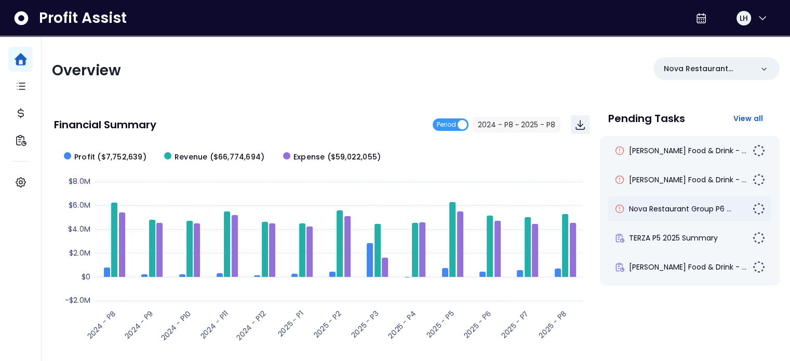
click at [673, 215] on div "Nova Restaurant Group P6 ..." at bounding box center [689, 208] width 163 height 25
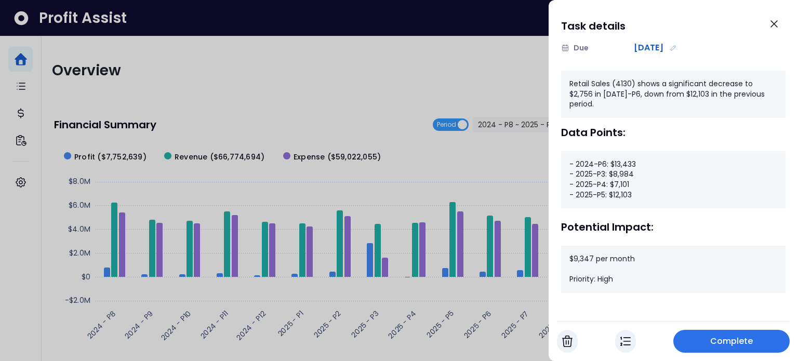
scroll to position [136, 0]
click at [734, 336] on span "Complete" at bounding box center [731, 341] width 43 height 12
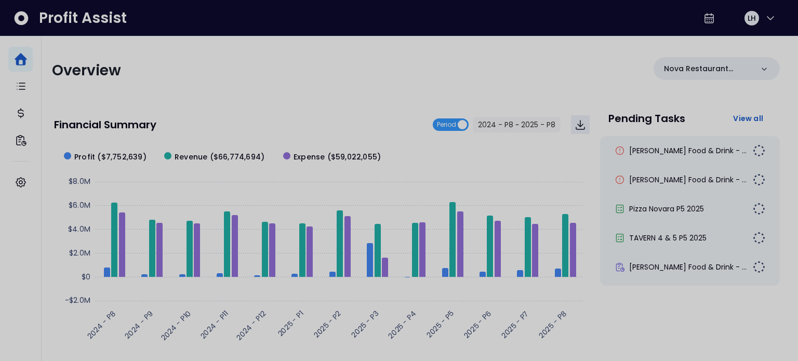
scroll to position [89, 0]
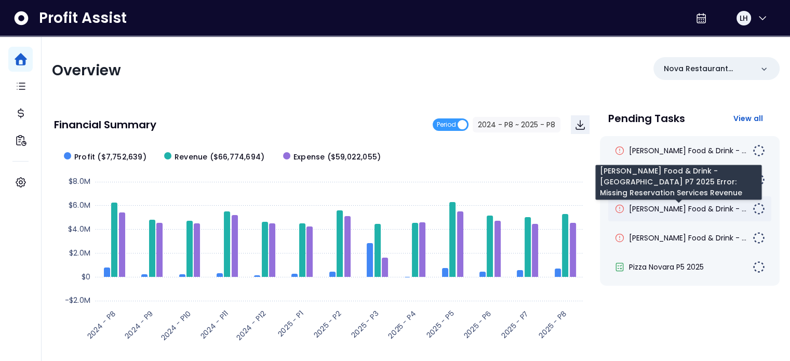
click at [682, 205] on span "[PERSON_NAME] Food & Drink - ..." at bounding box center [687, 209] width 117 height 10
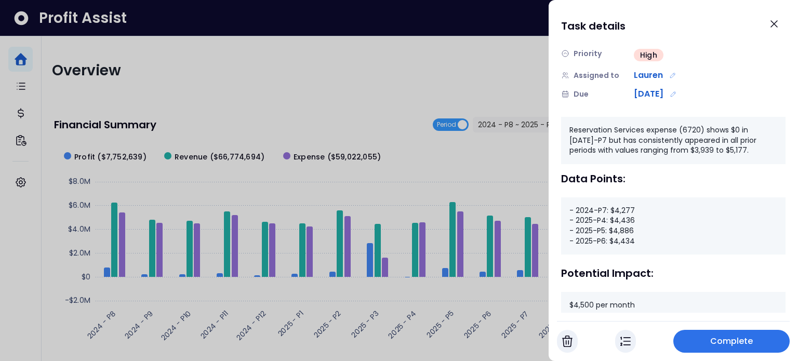
scroll to position [155, 0]
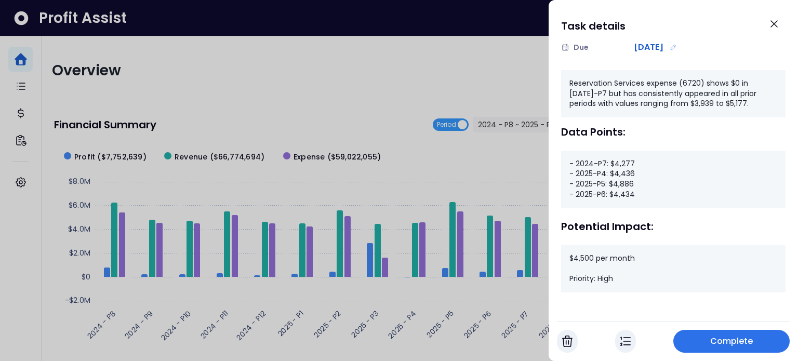
click at [722, 335] on span "Complete" at bounding box center [731, 341] width 43 height 12
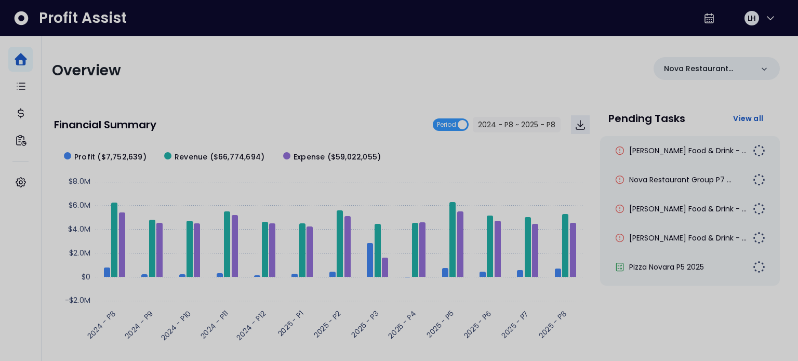
scroll to position [60, 0]
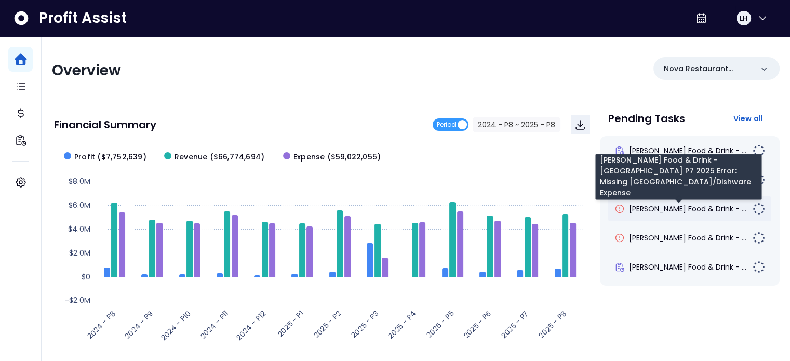
click at [686, 205] on span "[PERSON_NAME] Food & Drink - ..." at bounding box center [687, 209] width 117 height 10
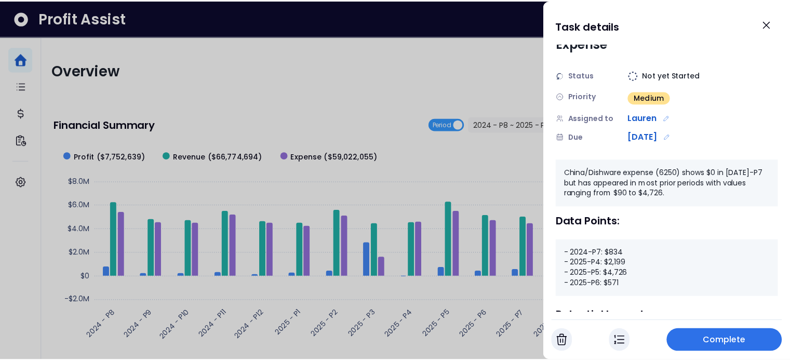
scroll to position [136, 0]
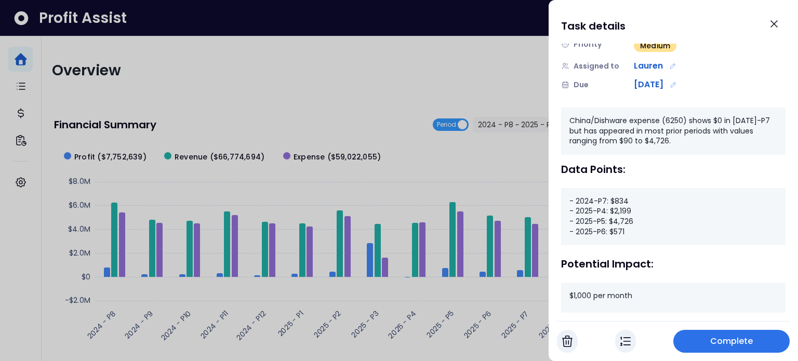
click at [744, 341] on span "Complete" at bounding box center [731, 341] width 43 height 12
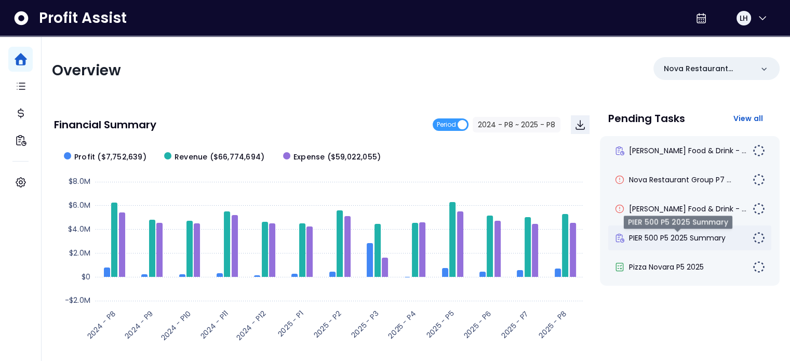
click at [689, 241] on span "PIER 500 P5 2025 Summary" at bounding box center [677, 238] width 97 height 10
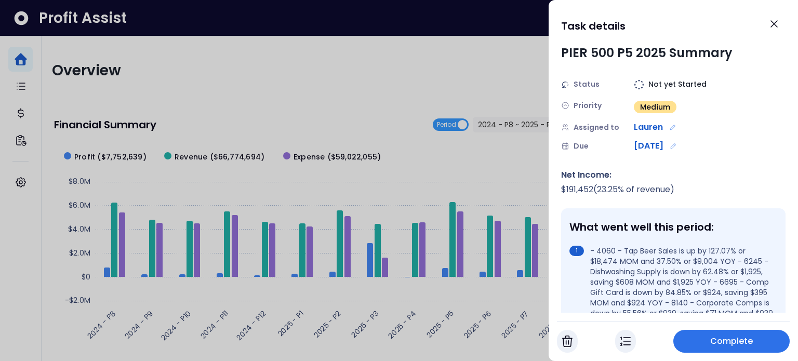
click at [754, 351] on button "Complete" at bounding box center [731, 341] width 116 height 23
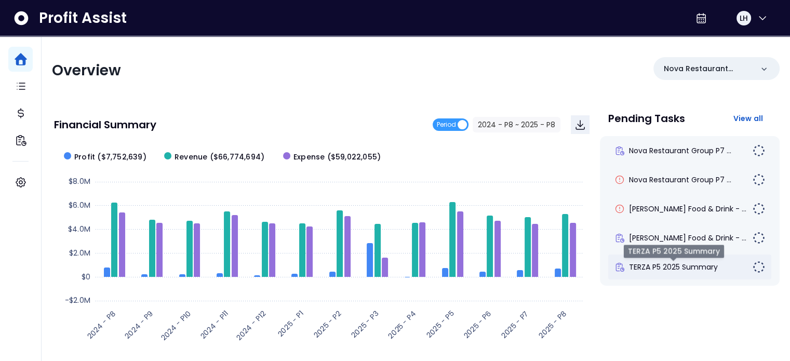
click at [688, 268] on span "TERZA P5 2025 Summary" at bounding box center [673, 267] width 89 height 10
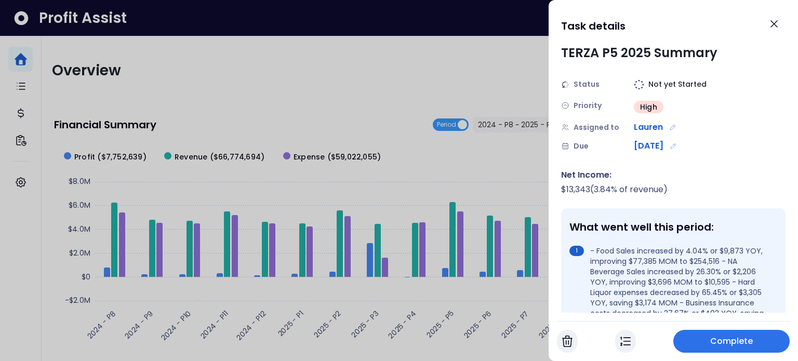
click at [739, 338] on span "Complete" at bounding box center [731, 341] width 43 height 12
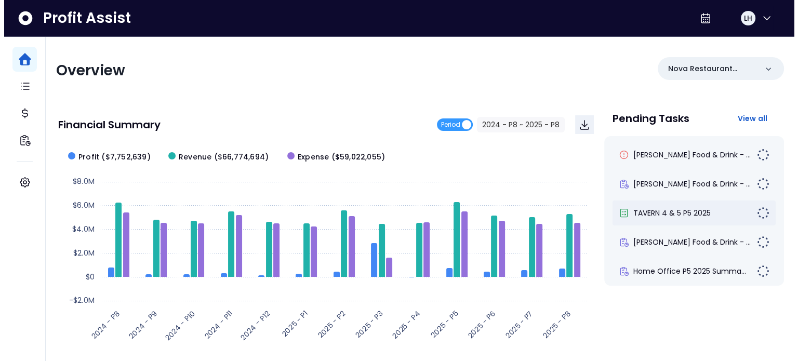
scroll to position [112, 0]
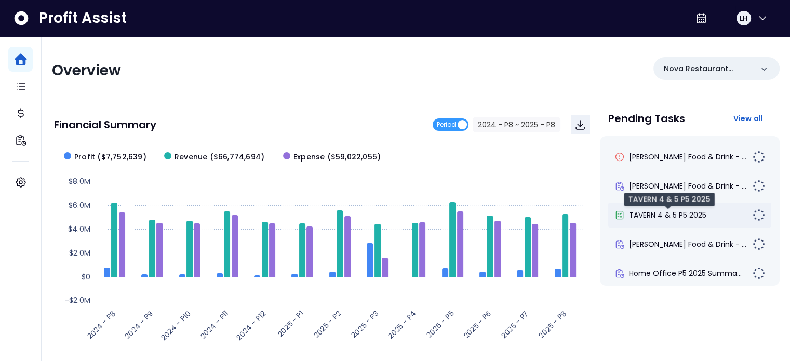
click at [686, 211] on span "TAVERN 4 & 5 P5 2025" at bounding box center [667, 215] width 77 height 10
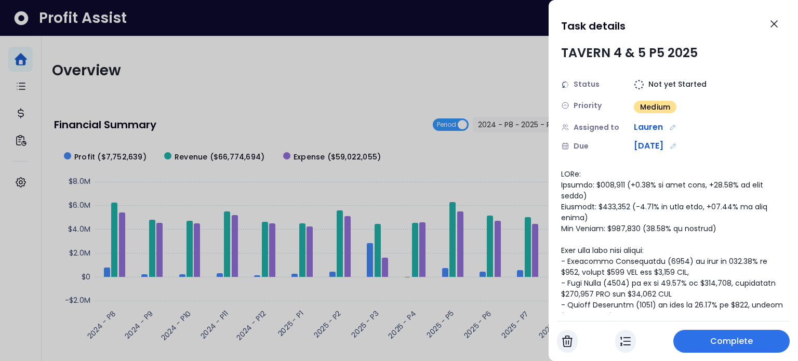
click at [748, 334] on button "Complete" at bounding box center [731, 341] width 116 height 23
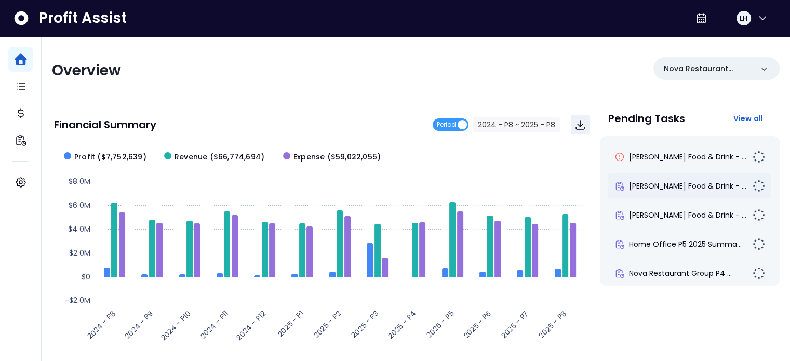
click at [693, 197] on div "[PERSON_NAME] Food & Drink - ..." at bounding box center [689, 186] width 163 height 25
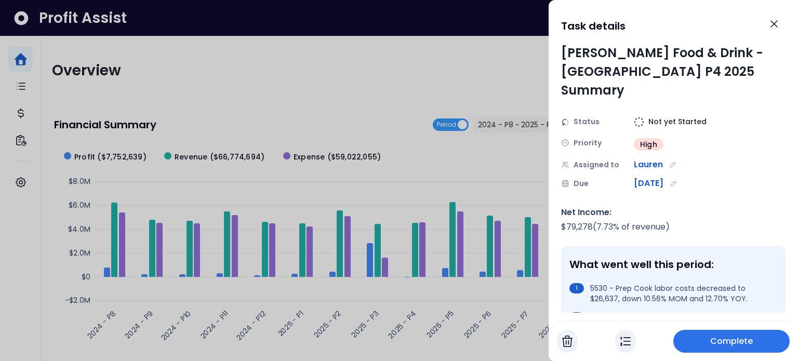
click at [730, 324] on div "Complete" at bounding box center [673, 337] width 233 height 32
click at [728, 337] on span "Complete" at bounding box center [731, 341] width 43 height 12
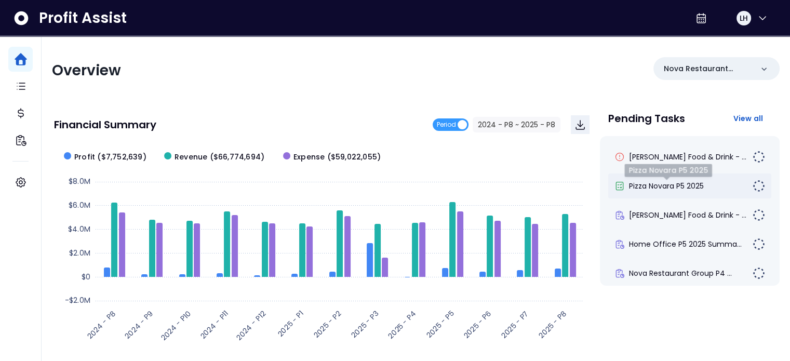
click at [687, 189] on span "Pizza Novara P5 2025" at bounding box center [666, 186] width 75 height 10
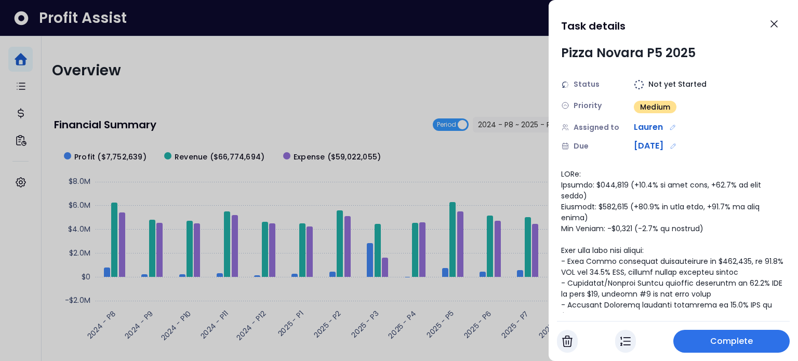
click at [734, 337] on span "Complete" at bounding box center [731, 341] width 43 height 12
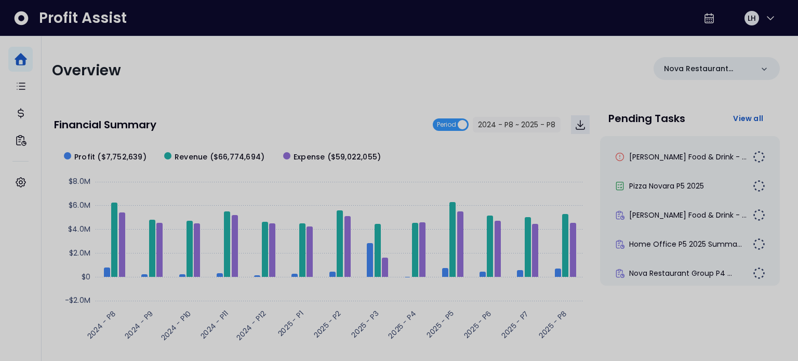
scroll to position [83, 0]
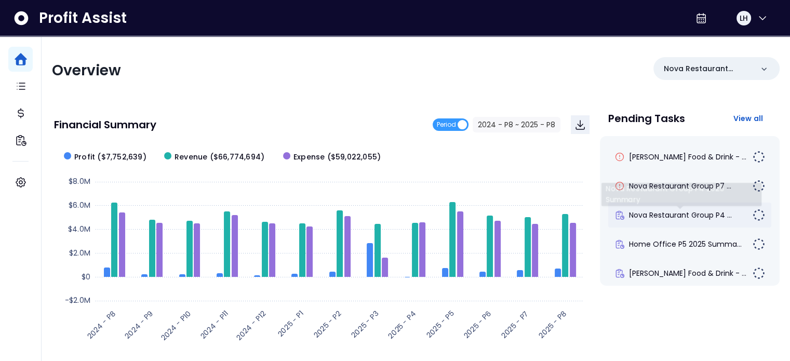
click at [693, 218] on span "Nova Restaurant Group P4 ..." at bounding box center [680, 215] width 103 height 10
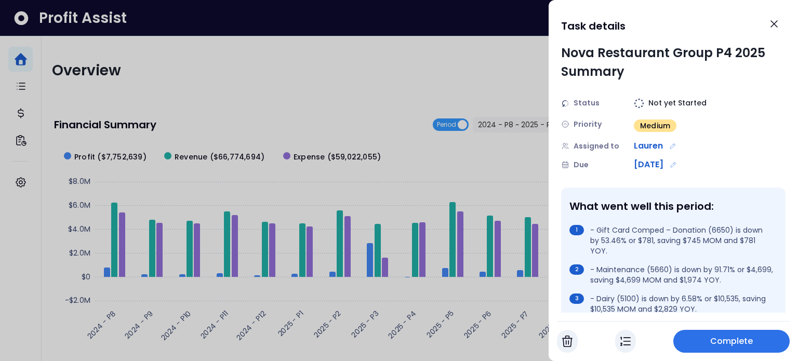
click at [739, 340] on span "Complete" at bounding box center [731, 341] width 43 height 12
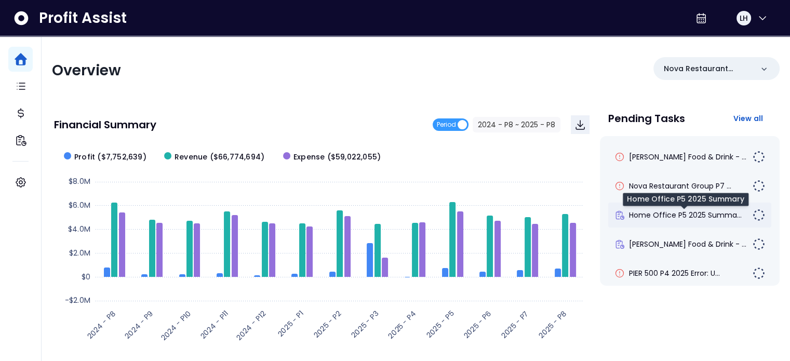
click at [689, 219] on span "Home Office P5 2025 Summa..." at bounding box center [685, 215] width 113 height 10
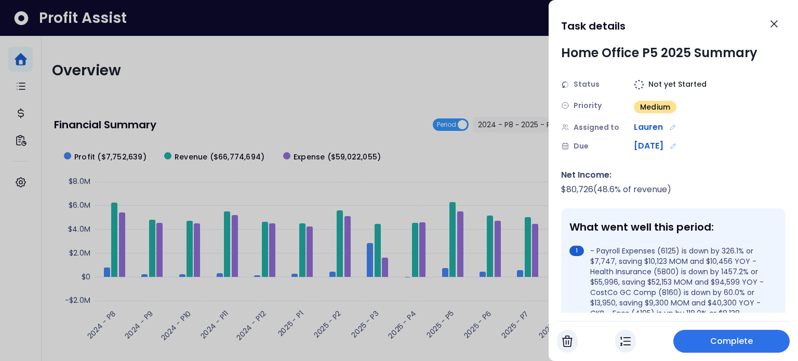
click at [763, 344] on button "Complete" at bounding box center [731, 341] width 116 height 23
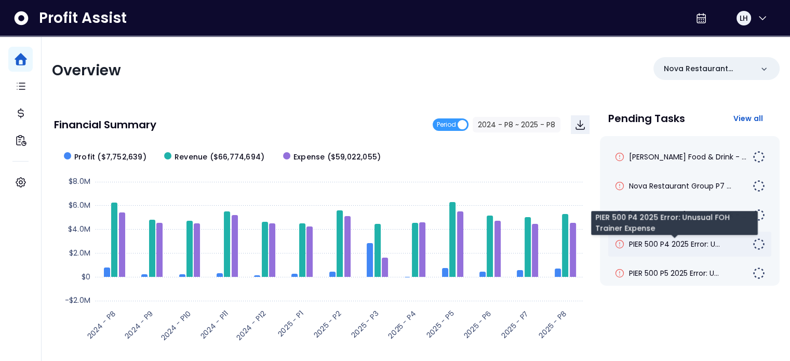
click at [682, 244] on span "PIER 500 P4 2025 Error: U..." at bounding box center [674, 244] width 91 height 10
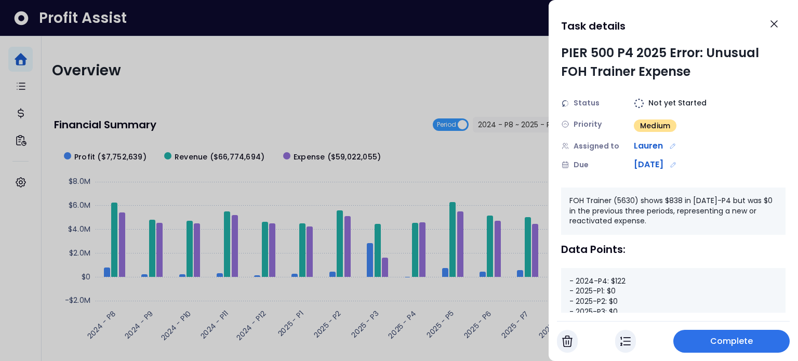
click at [735, 332] on button "Complete" at bounding box center [731, 341] width 116 height 23
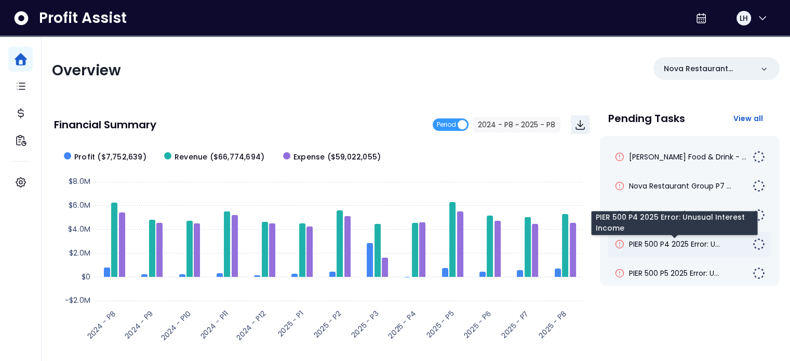
click at [669, 244] on span "PIER 500 P4 2025 Error: U..." at bounding box center [674, 244] width 91 height 10
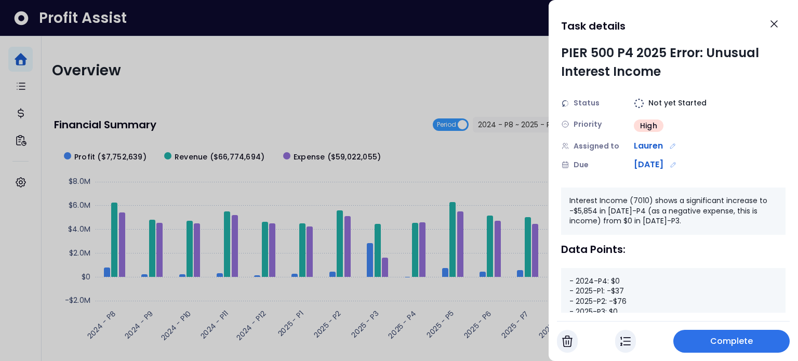
click at [739, 338] on span "Complete" at bounding box center [731, 341] width 43 height 12
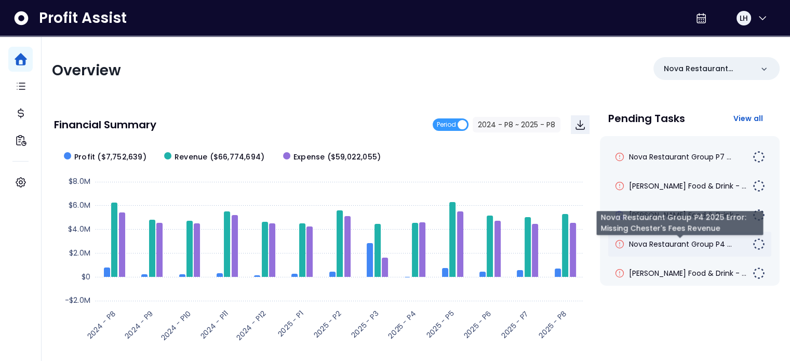
click at [677, 248] on span "Nova Restaurant Group P4 ..." at bounding box center [680, 244] width 103 height 10
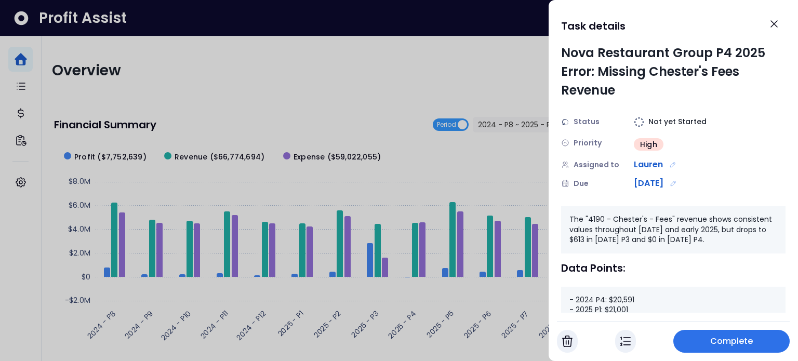
click at [745, 343] on span "Complete" at bounding box center [731, 341] width 43 height 12
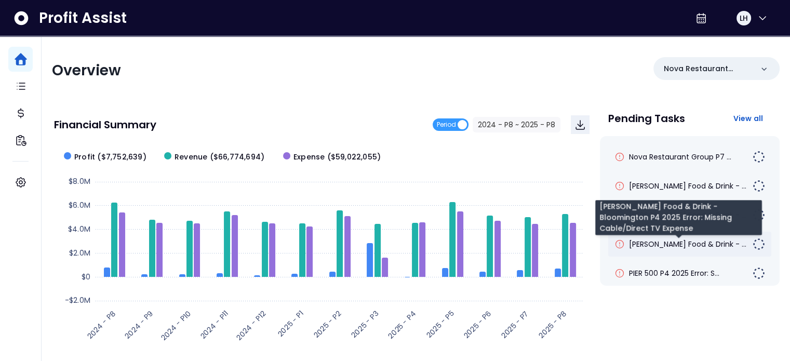
click at [663, 238] on div "[PERSON_NAME] Food & Drink - ..." at bounding box center [689, 244] width 163 height 25
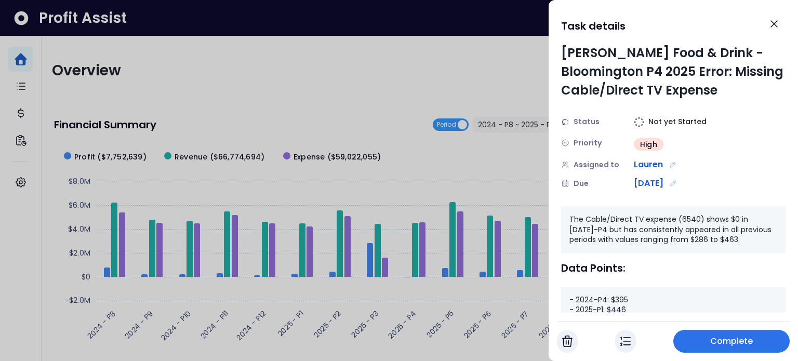
click at [749, 347] on span "Complete" at bounding box center [731, 341] width 43 height 12
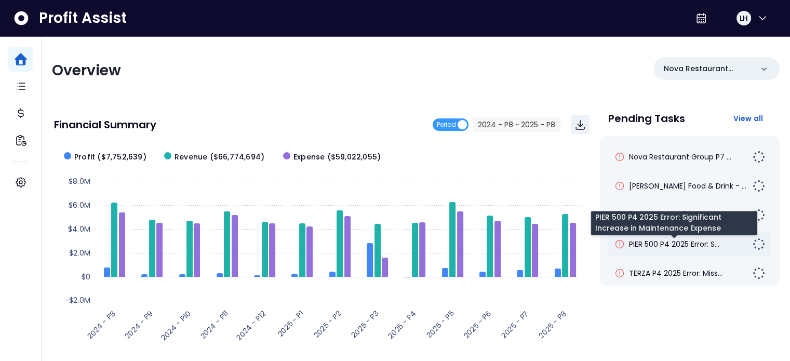
click at [679, 248] on span "PIER 500 P4 2025 Error: S..." at bounding box center [674, 244] width 90 height 10
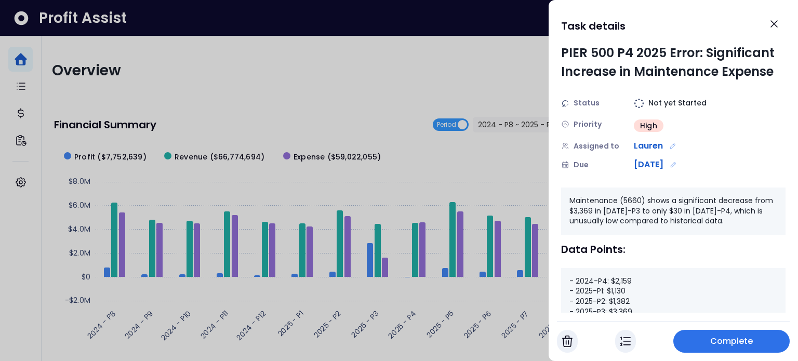
click at [749, 340] on span "Complete" at bounding box center [731, 341] width 43 height 12
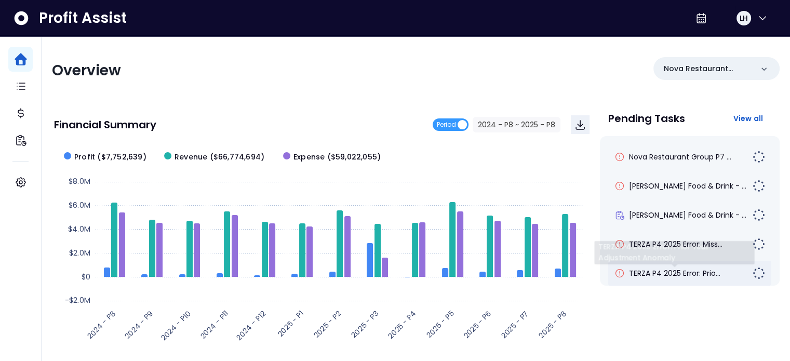
click at [672, 273] on span "TERZA P4 2025 Error: Prio..." at bounding box center [674, 273] width 91 height 10
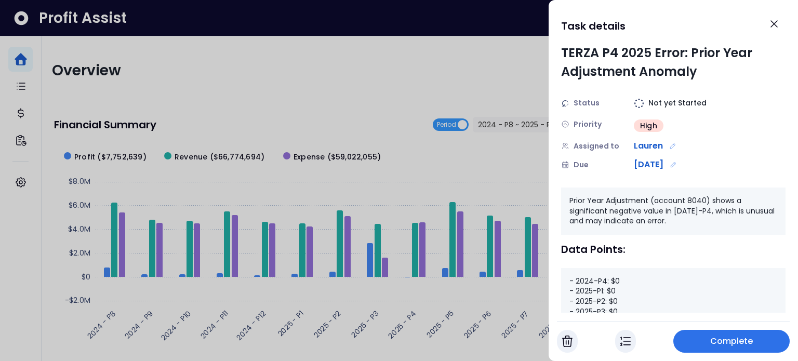
click at [738, 334] on button "Complete" at bounding box center [731, 341] width 116 height 23
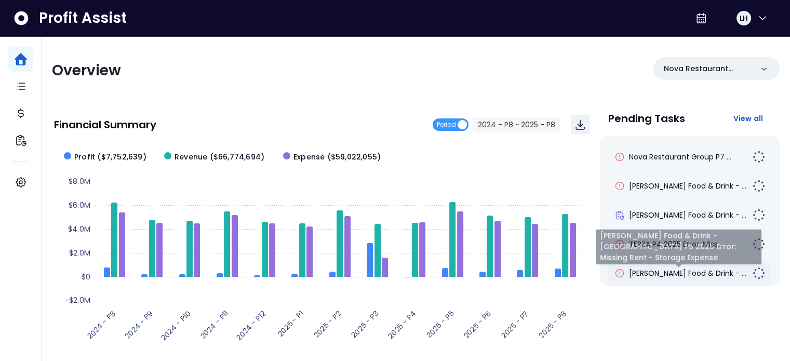
click at [673, 275] on span "[PERSON_NAME] Food & Drink - ..." at bounding box center [687, 273] width 117 height 10
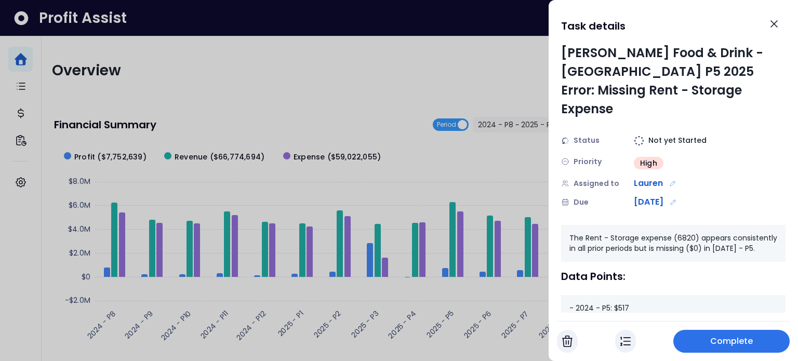
drag, startPoint x: 759, startPoint y: 338, endPoint x: 343, endPoint y: 229, distance: 429.8
click at [355, 237] on div "Task details [PERSON_NAME] Food & Drink - [GEOGRAPHIC_DATA] P5 2025 Error: Miss…" at bounding box center [399, 180] width 798 height 361
click at [727, 342] on span "Complete" at bounding box center [731, 341] width 43 height 12
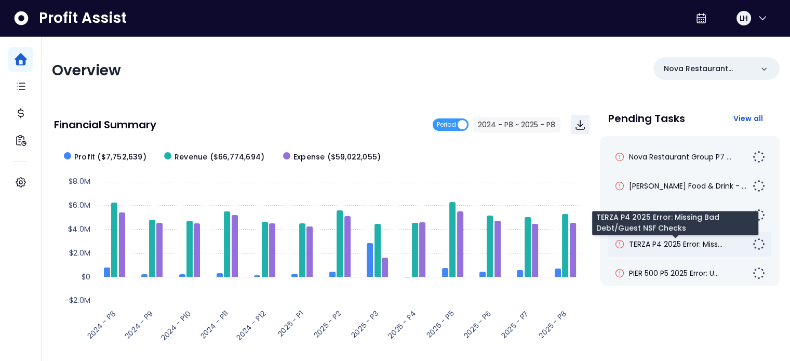
click at [698, 247] on span "TERZA P4 2025 Error: Miss..." at bounding box center [676, 244] width 94 height 10
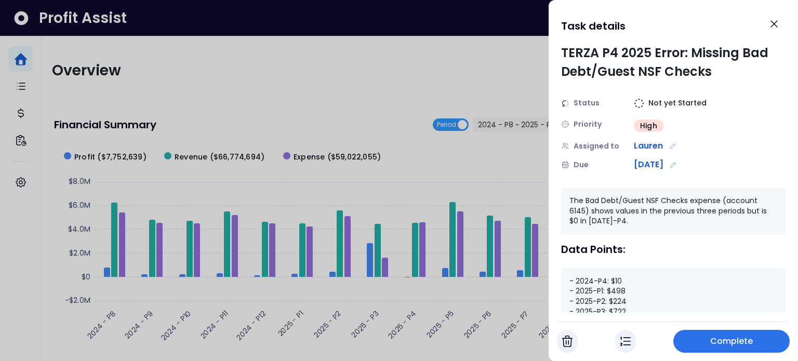
drag, startPoint x: 745, startPoint y: 349, endPoint x: 636, endPoint y: 163, distance: 215.4
click at [617, 147] on div "Task details TERZA P4 2025 Error: Missing Bad Debt/Guest NSF Checks Status Not …" at bounding box center [673, 180] width 249 height 361
click at [567, 345] on img "button" at bounding box center [567, 341] width 10 height 12
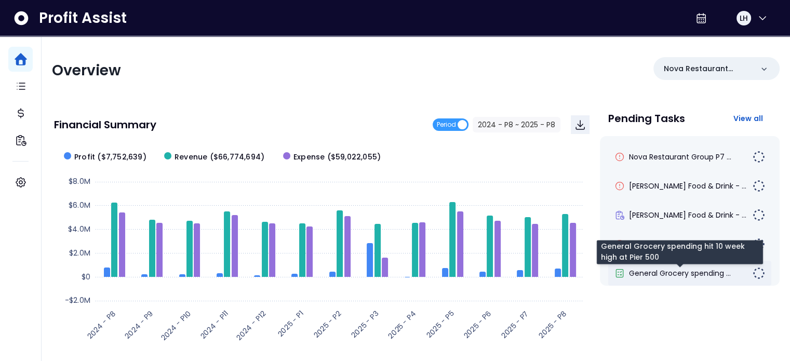
click at [639, 273] on span "General Grocery spending ..." at bounding box center [680, 273] width 102 height 10
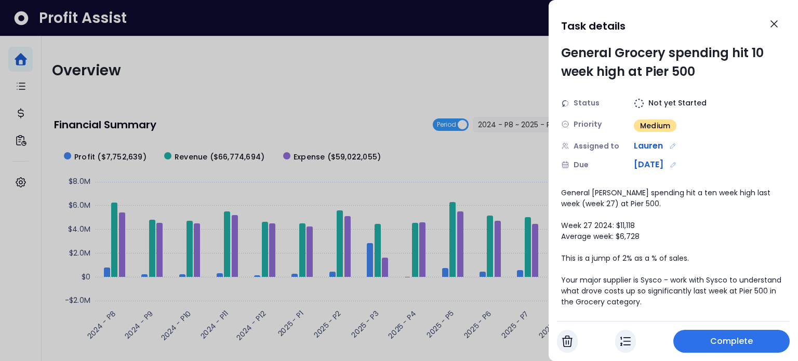
click at [733, 342] on span "Complete" at bounding box center [731, 341] width 43 height 12
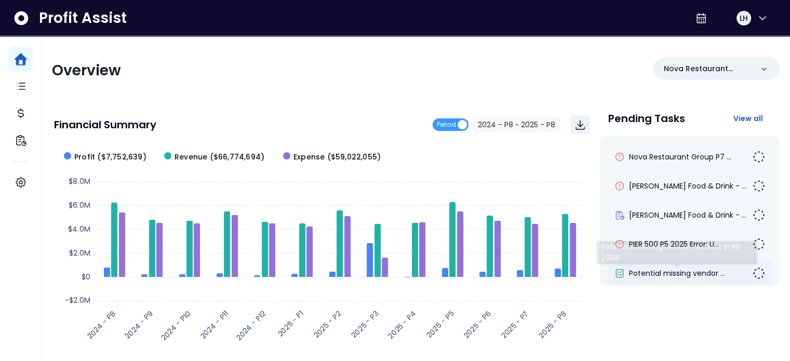
click at [679, 275] on span "Potential missing vendor ..." at bounding box center [677, 273] width 96 height 10
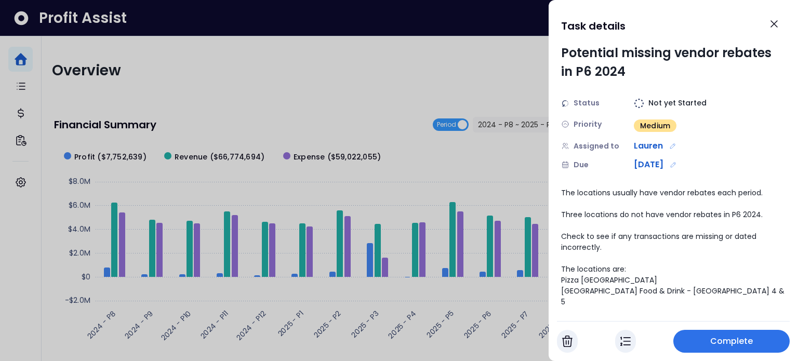
click at [734, 336] on span "Complete" at bounding box center [731, 341] width 43 height 12
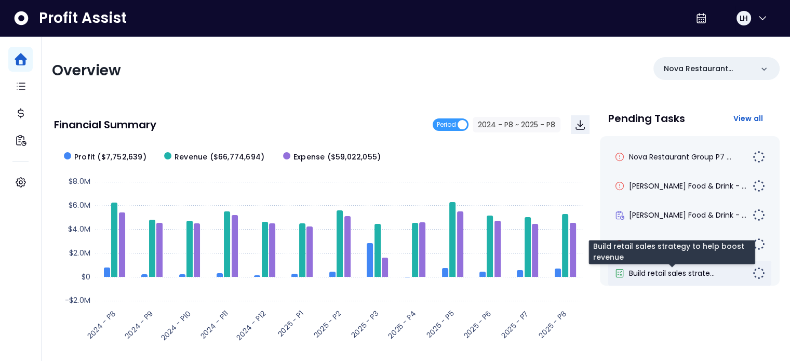
click at [671, 270] on span "Build retail sales strate..." at bounding box center [672, 273] width 86 height 10
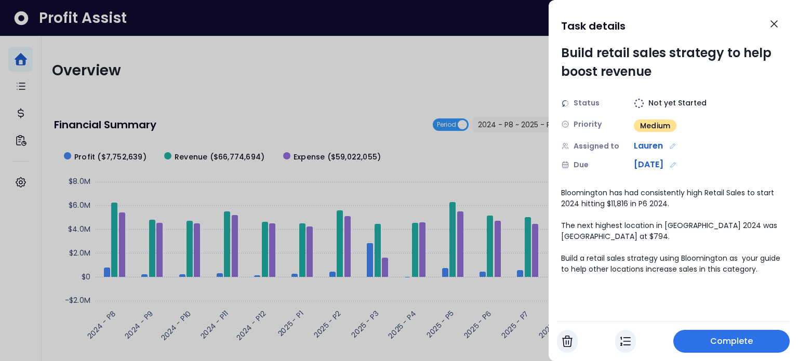
click at [711, 344] on span "Complete" at bounding box center [731, 341] width 43 height 12
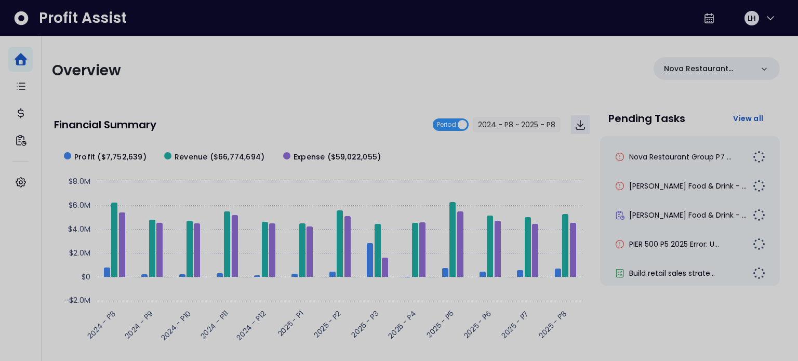
scroll to position [67, 0]
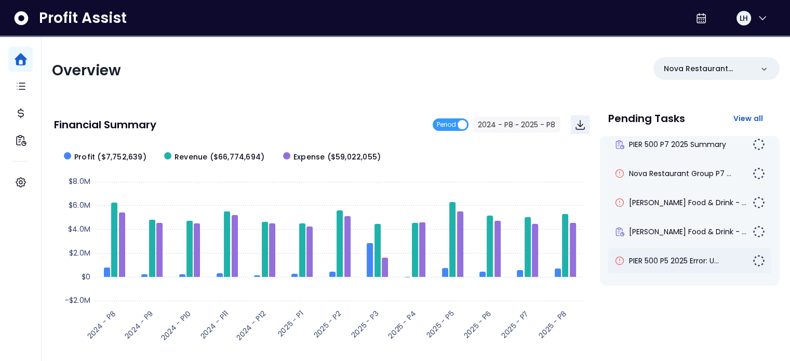
click at [663, 264] on span "PIER 500 P5 2025 Error: U..." at bounding box center [674, 261] width 90 height 10
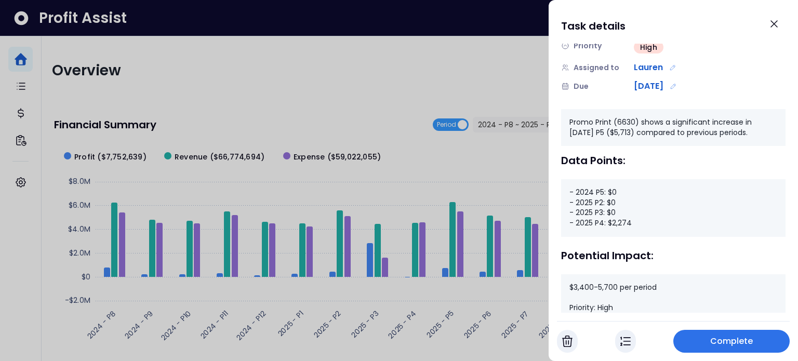
scroll to position [104, 0]
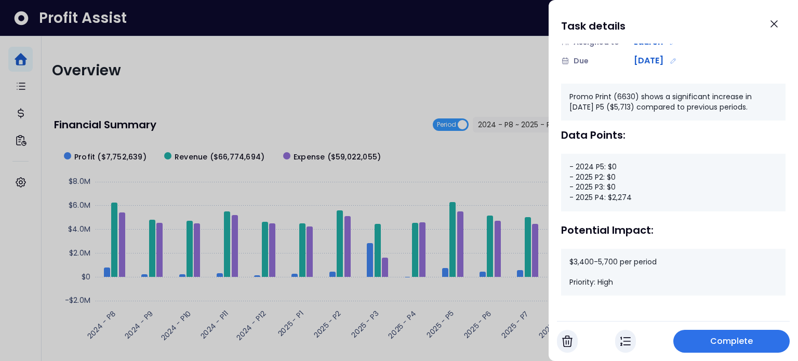
click at [723, 340] on span "Complete" at bounding box center [731, 341] width 43 height 12
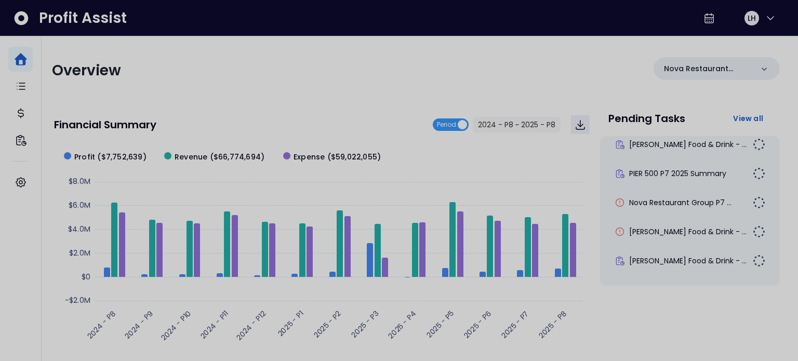
scroll to position [37, 0]
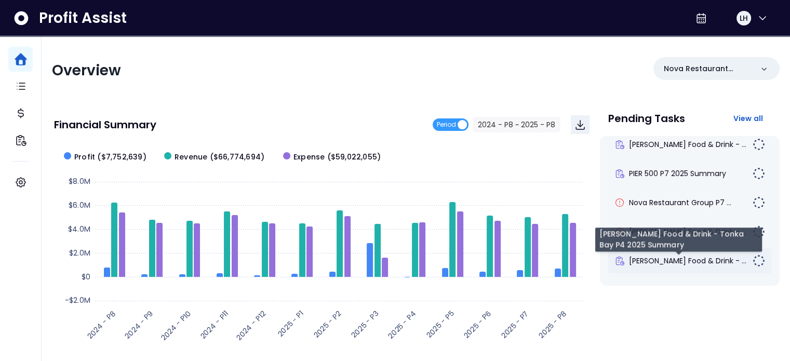
click at [680, 258] on span "[PERSON_NAME] Food & Drink - ..." at bounding box center [687, 261] width 117 height 10
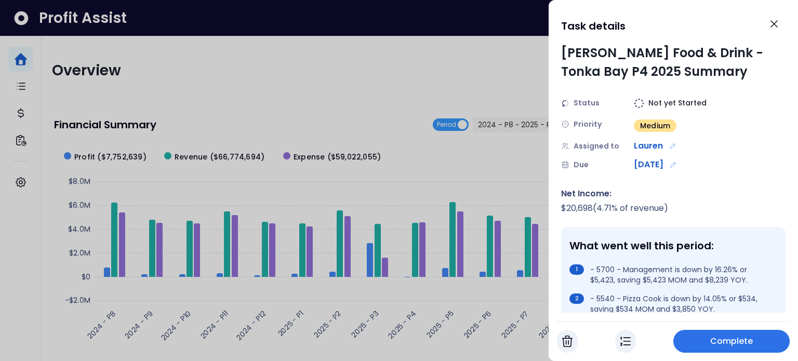
click at [746, 335] on span "Complete" at bounding box center [731, 341] width 43 height 12
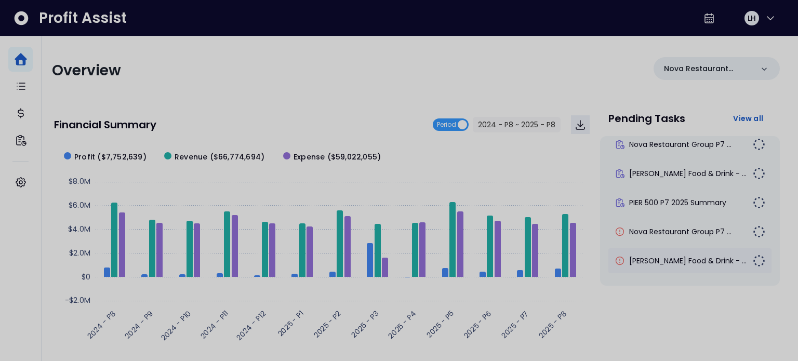
scroll to position [8, 0]
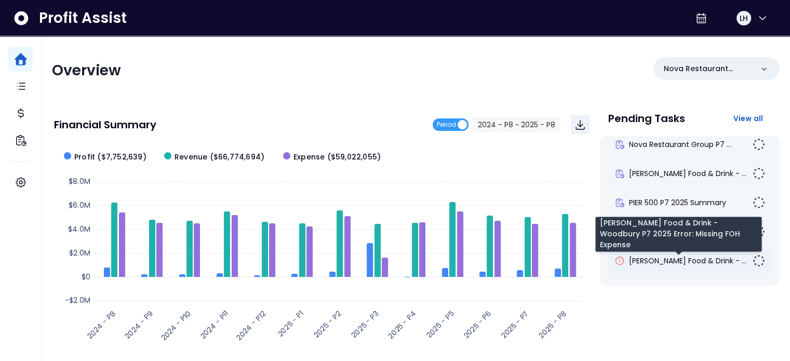
click at [681, 263] on span "[PERSON_NAME] Food & Drink - ..." at bounding box center [687, 261] width 117 height 10
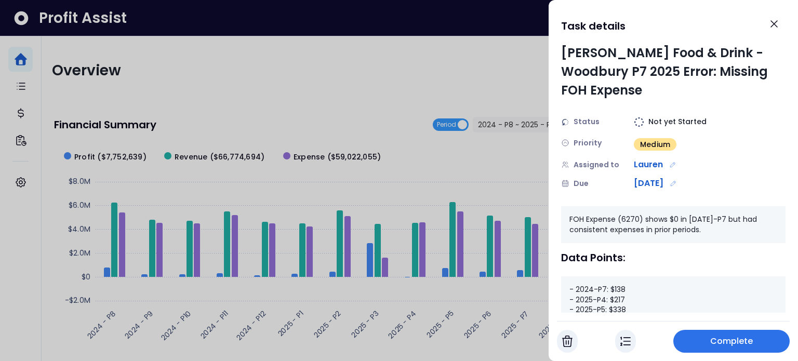
click at [731, 342] on span "Complete" at bounding box center [731, 341] width 43 height 12
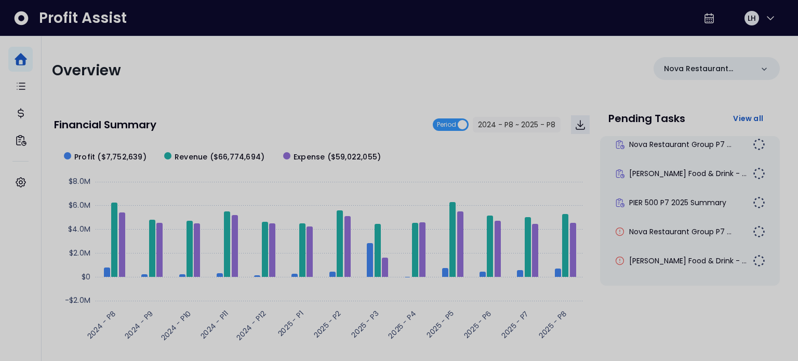
scroll to position [0, 0]
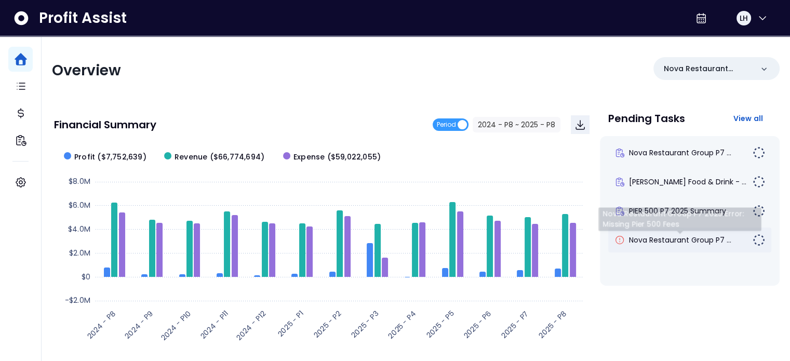
click at [673, 242] on span "Nova Restaurant Group P7 ..." at bounding box center [680, 240] width 102 height 10
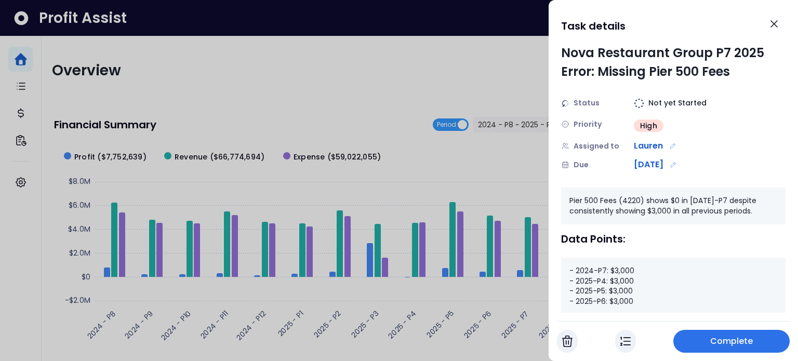
click at [750, 335] on span "Complete" at bounding box center [731, 341] width 43 height 12
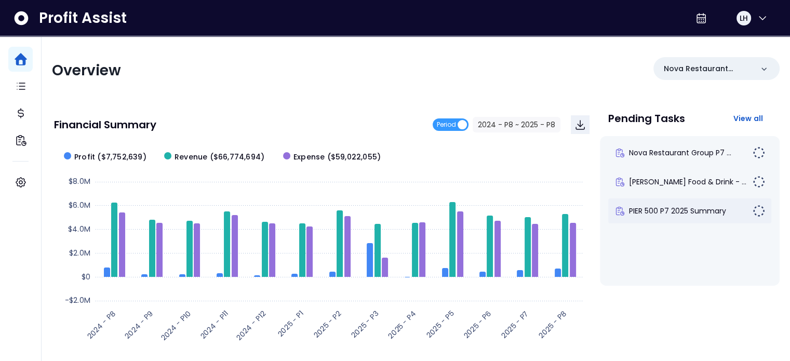
click at [692, 213] on span "PIER 500 P7 2025 Summary" at bounding box center [677, 211] width 97 height 10
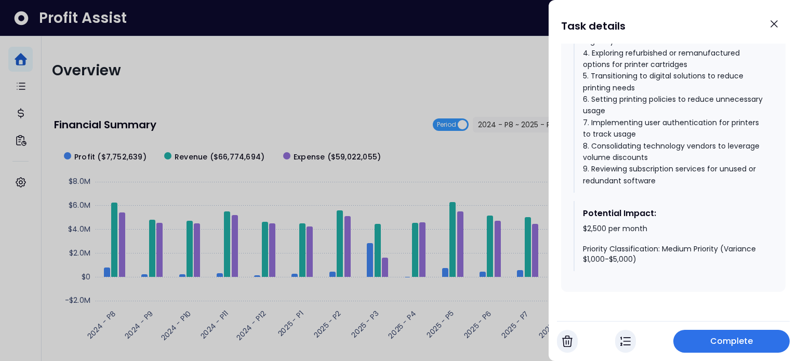
scroll to position [1657, 0]
click at [750, 336] on span "Complete" at bounding box center [731, 341] width 43 height 12
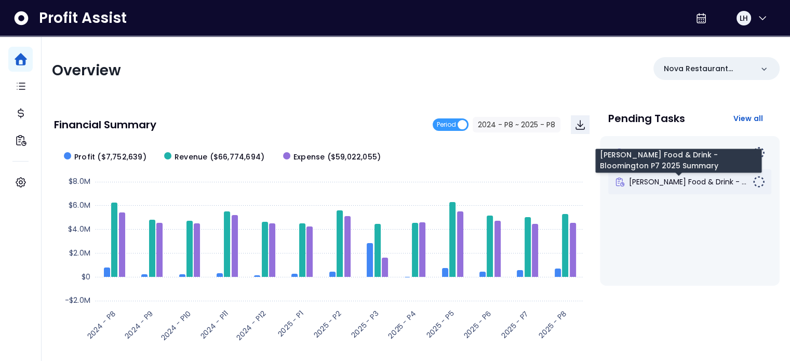
click at [681, 179] on span "[PERSON_NAME] Food & Drink - ..." at bounding box center [687, 182] width 117 height 10
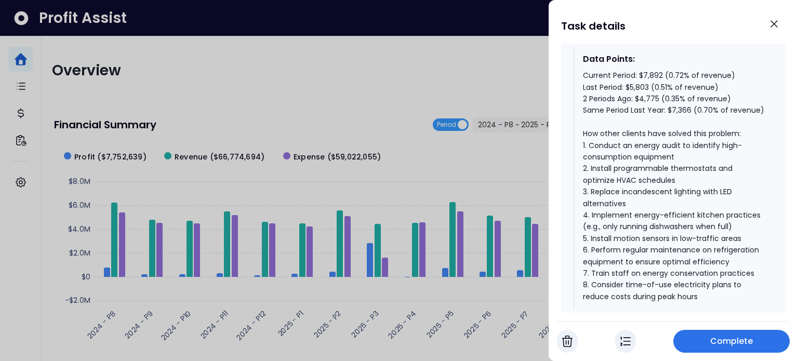
scroll to position [1039, 0]
click at [726, 347] on span "Complete" at bounding box center [731, 341] width 43 height 12
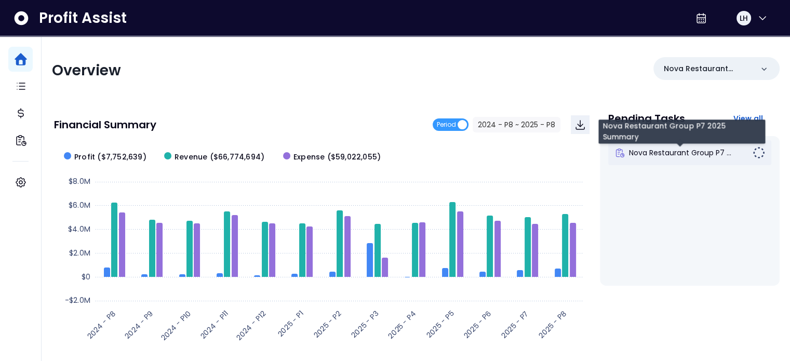
click at [680, 151] on span "Nova Restaurant Group P7 ..." at bounding box center [680, 153] width 102 height 10
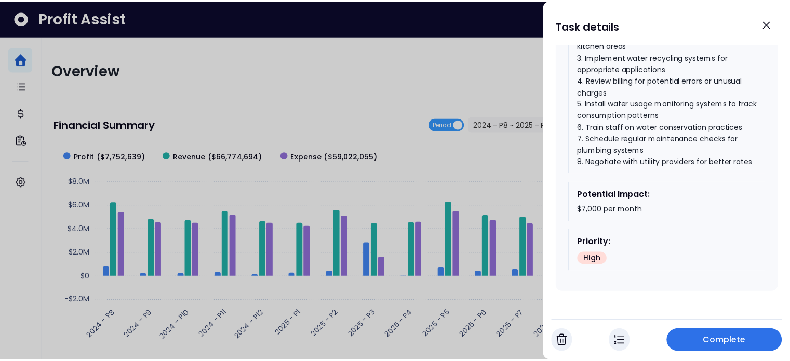
scroll to position [1542, 0]
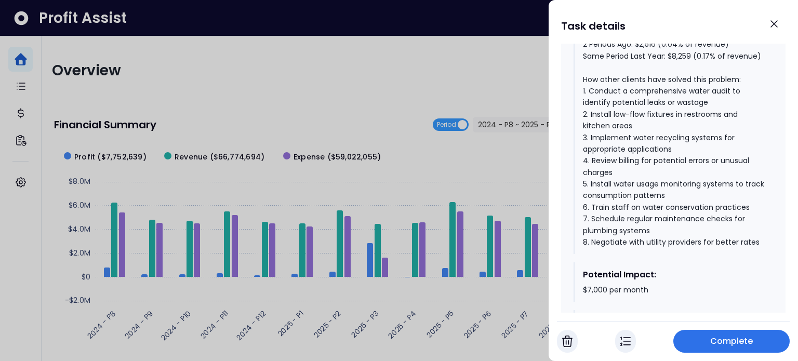
click at [773, 339] on button "Complete" at bounding box center [731, 341] width 116 height 23
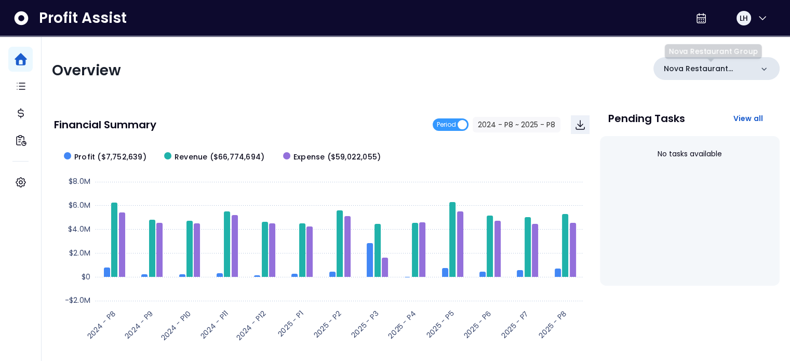
click at [722, 58] on div "Nova Restaurant Group" at bounding box center [717, 68] width 126 height 23
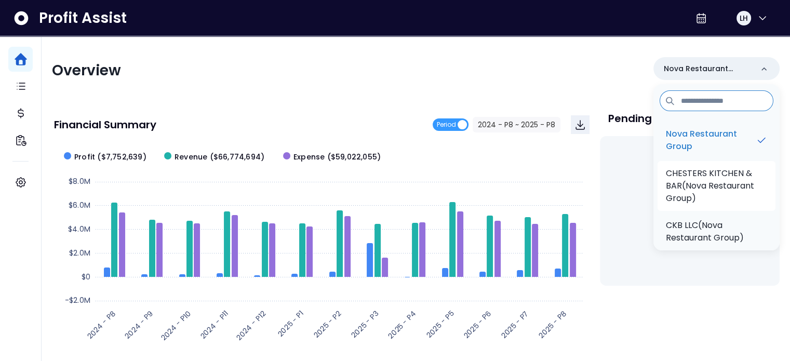
click at [704, 177] on p "CHESTERS KITCHEN & BAR(Nova Restaurant Group)" at bounding box center [716, 185] width 101 height 37
